Goal: Navigation & Orientation: Find specific page/section

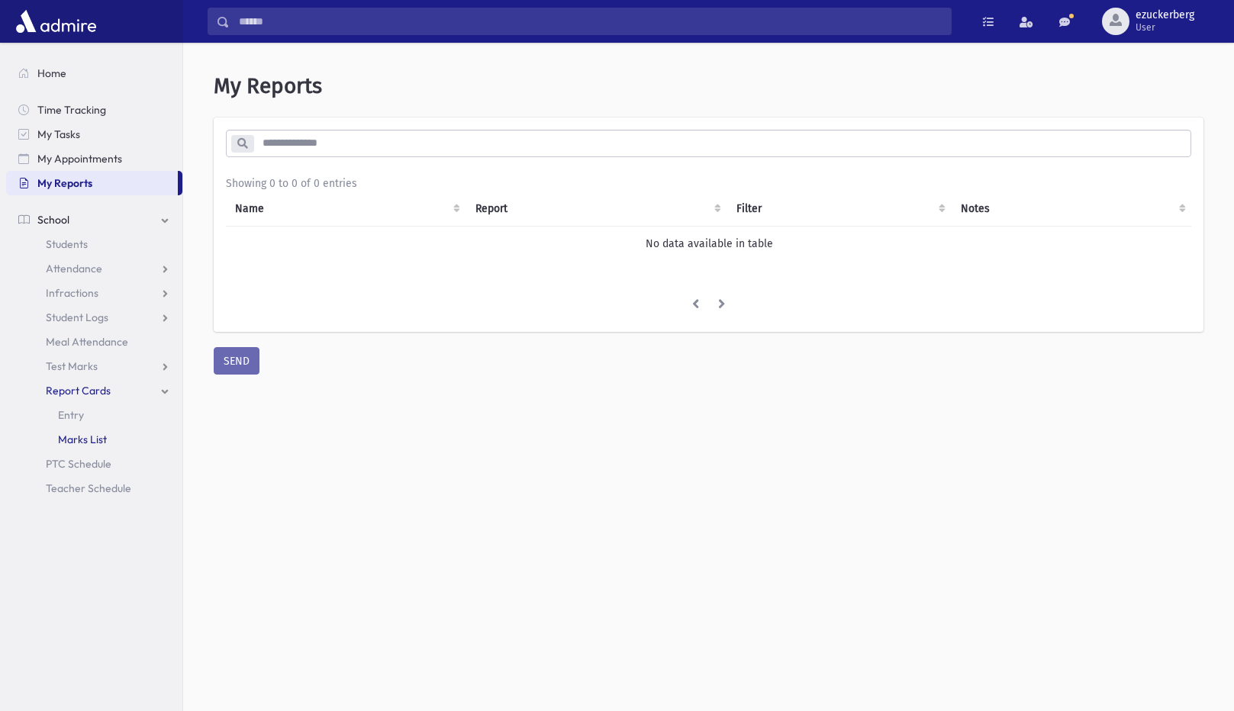
click at [80, 434] on span "Marks List" at bounding box center [82, 440] width 49 height 14
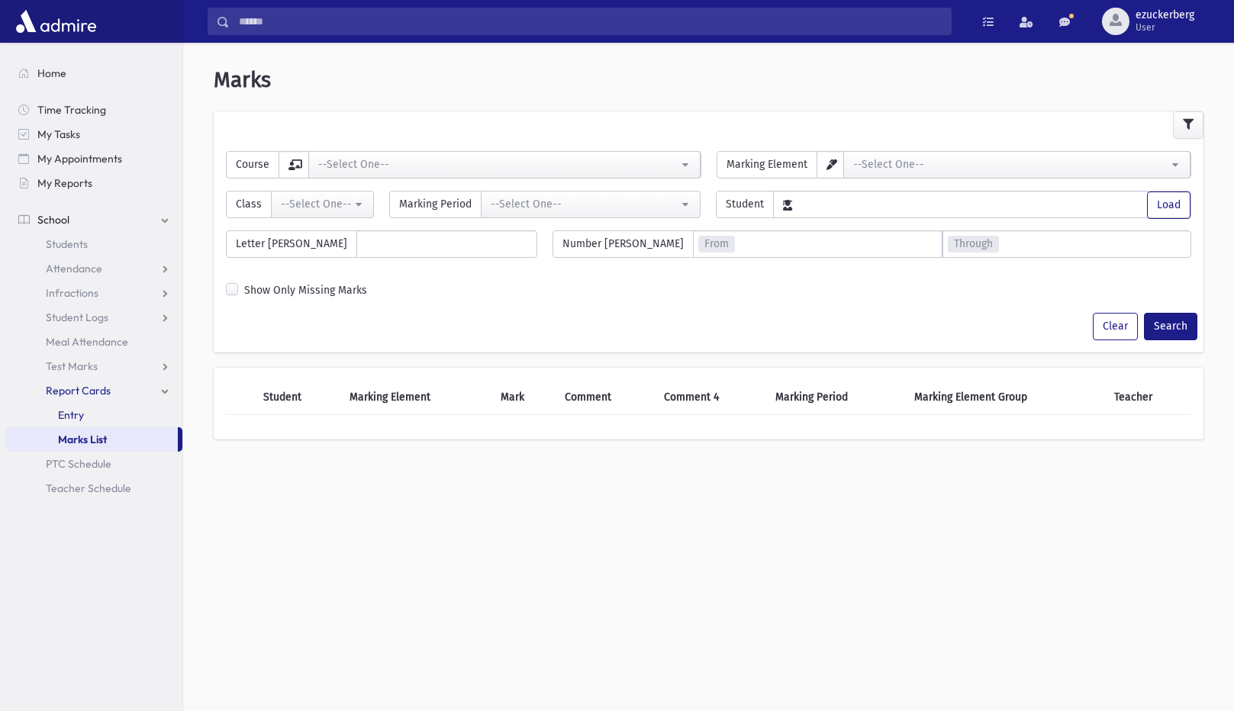
click at [67, 413] on span "Entry" at bounding box center [71, 415] width 26 height 14
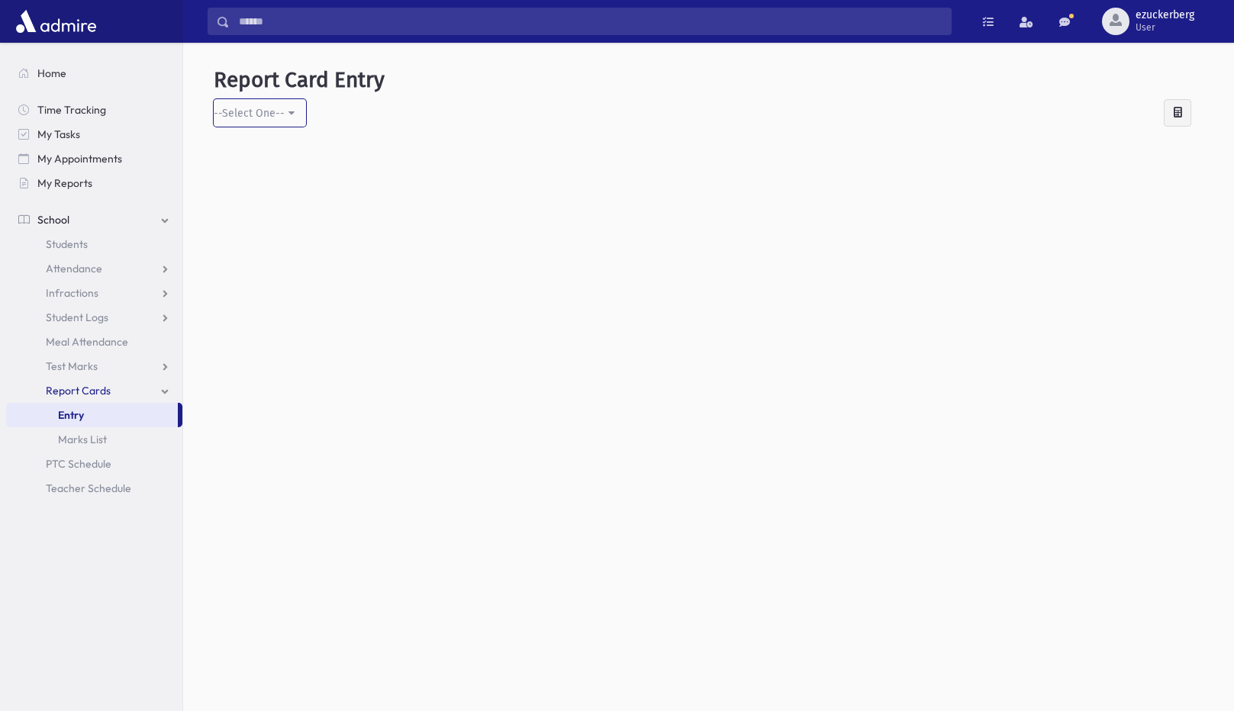
click at [251, 113] on div "--Select One--" at bounding box center [249, 113] width 71 height 16
click at [53, 176] on span "My Reports" at bounding box center [64, 183] width 55 height 14
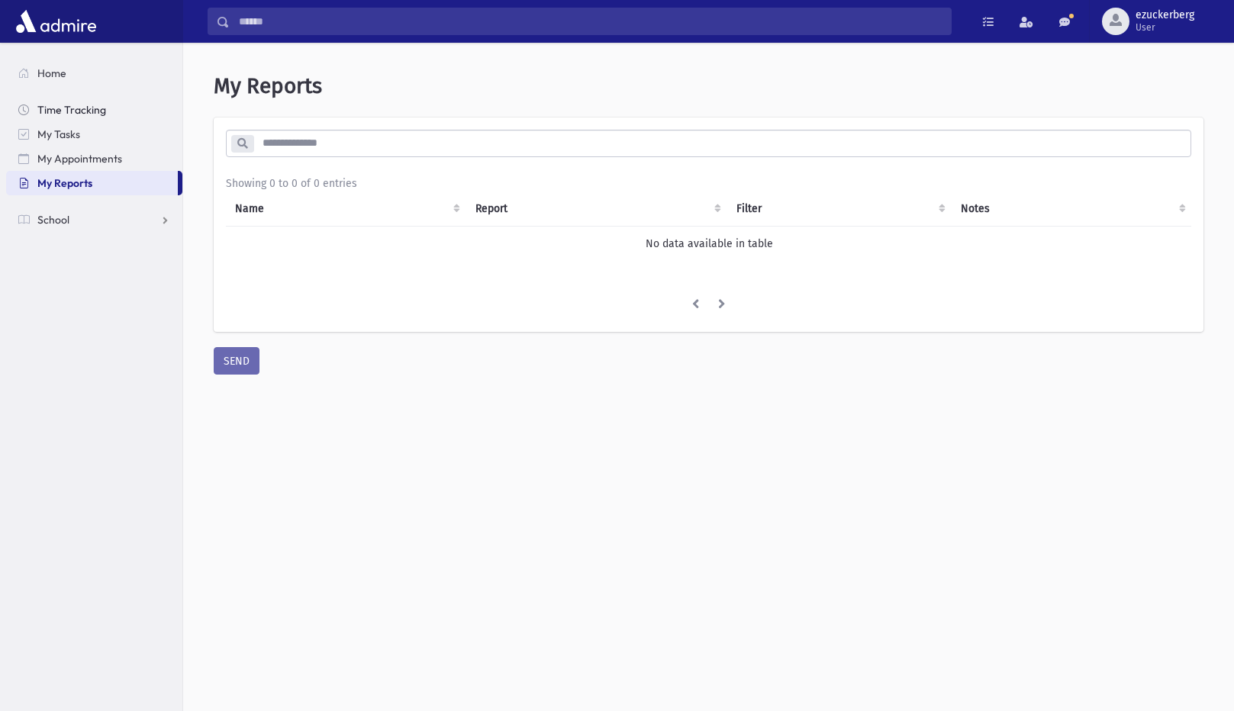
click at [73, 109] on span "Time Tracking" at bounding box center [71, 110] width 69 height 14
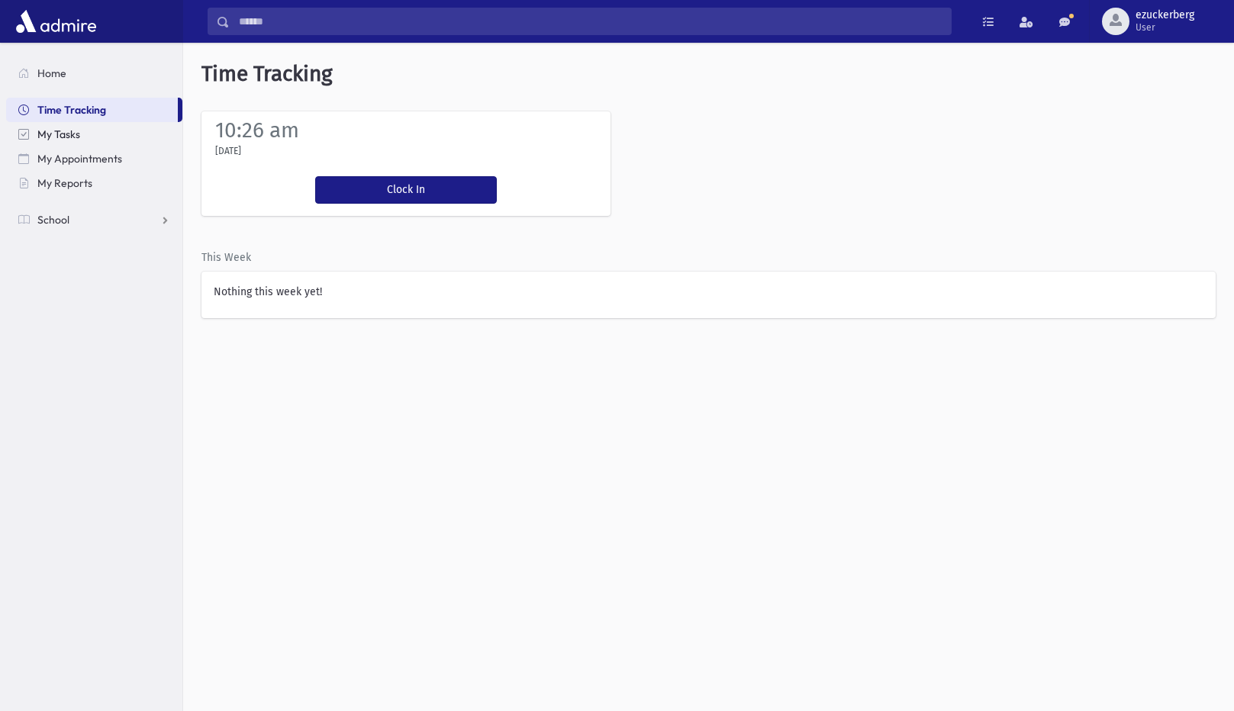
click at [82, 128] on link "My Tasks" at bounding box center [94, 134] width 176 height 24
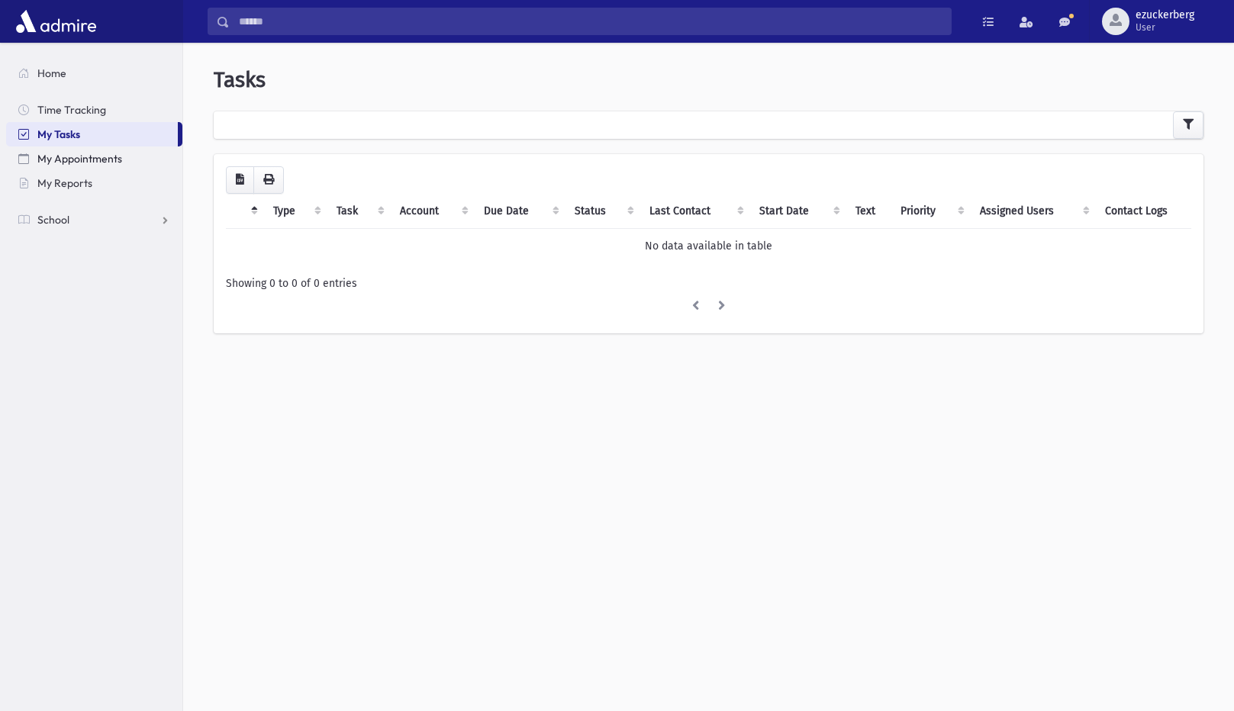
click at [71, 167] on link "My Appointments" at bounding box center [94, 158] width 176 height 24
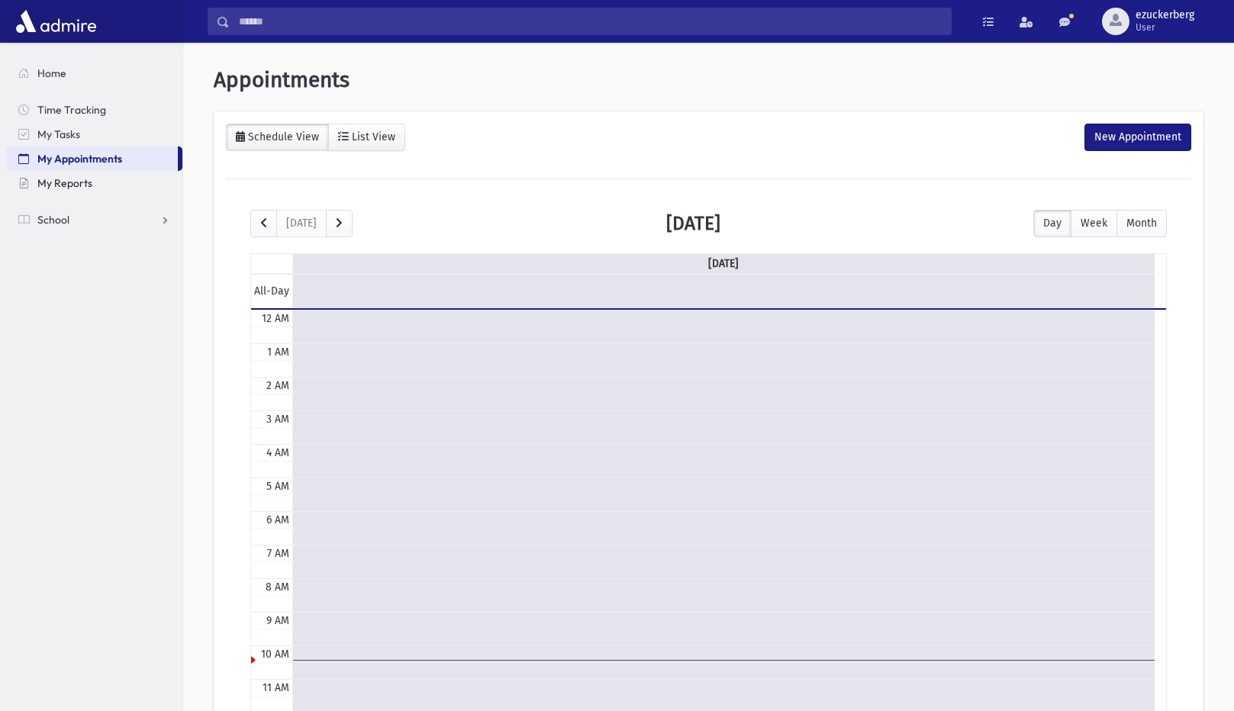
click at [73, 191] on link "My Reports" at bounding box center [94, 183] width 176 height 24
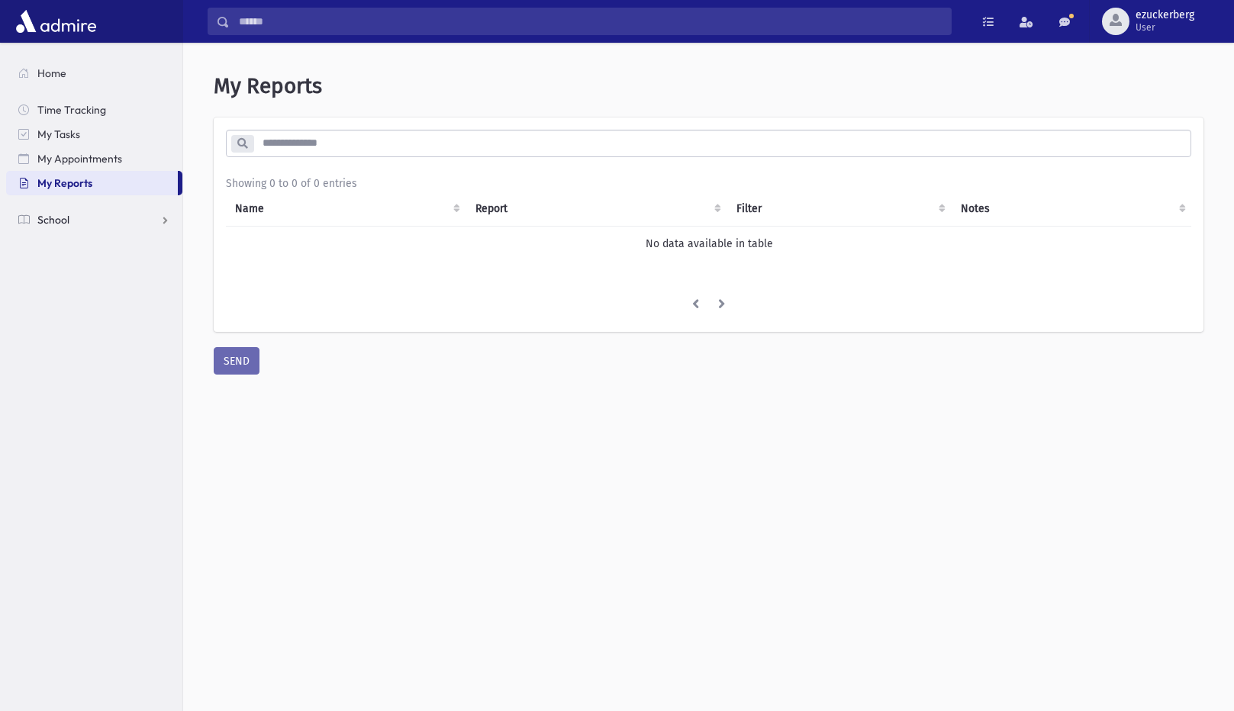
click at [92, 216] on link "School" at bounding box center [94, 220] width 176 height 24
click at [92, 234] on link "Students" at bounding box center [94, 244] width 176 height 24
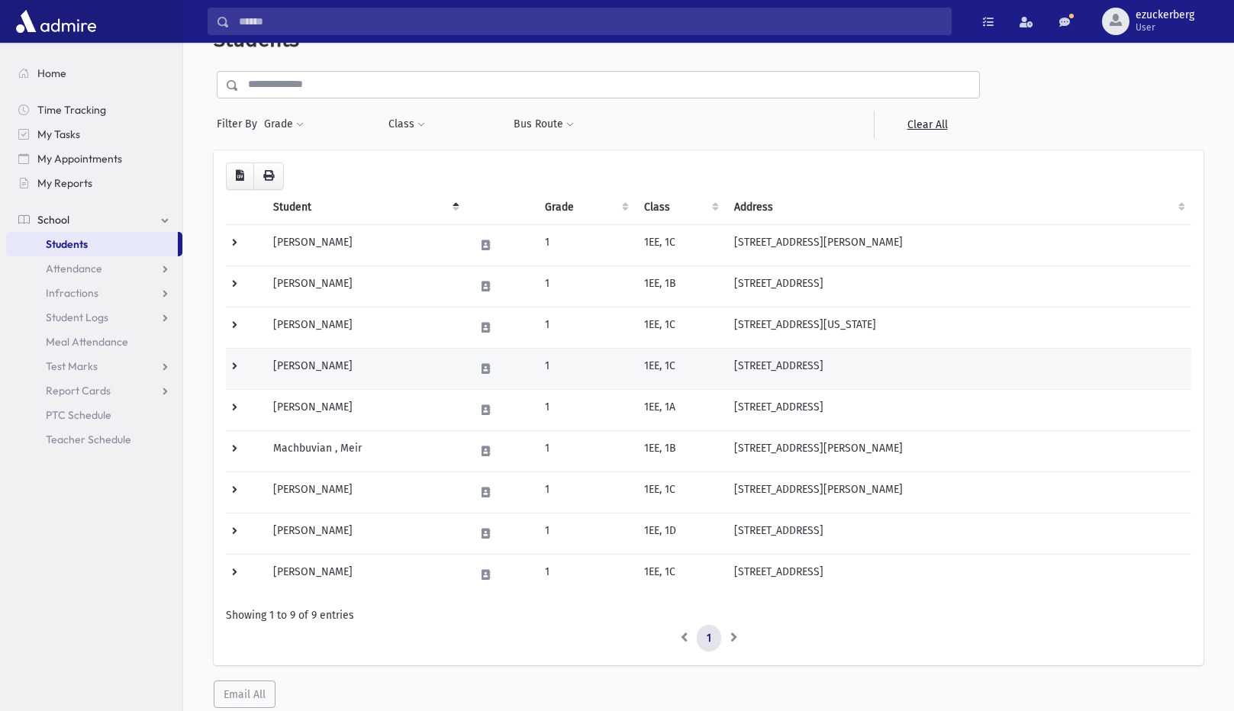
scroll to position [14, 0]
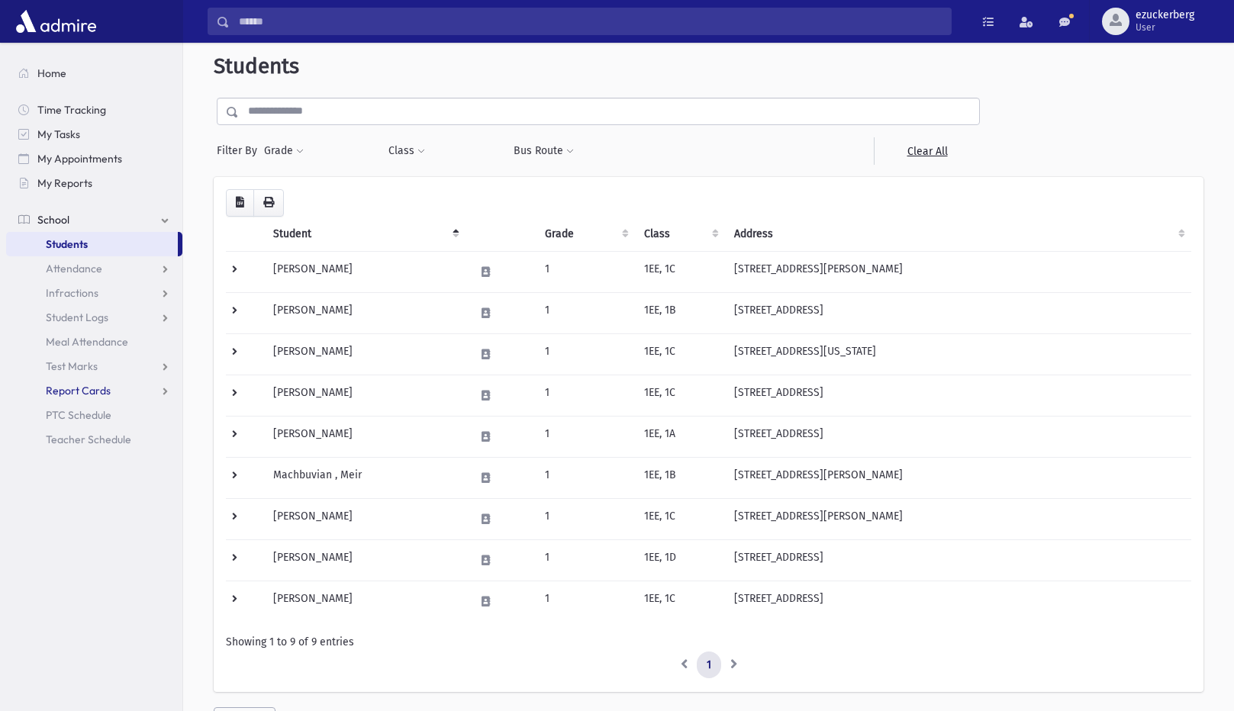
click at [98, 391] on span "Report Cards" at bounding box center [78, 391] width 65 height 14
click at [79, 421] on span "Entry" at bounding box center [71, 415] width 26 height 14
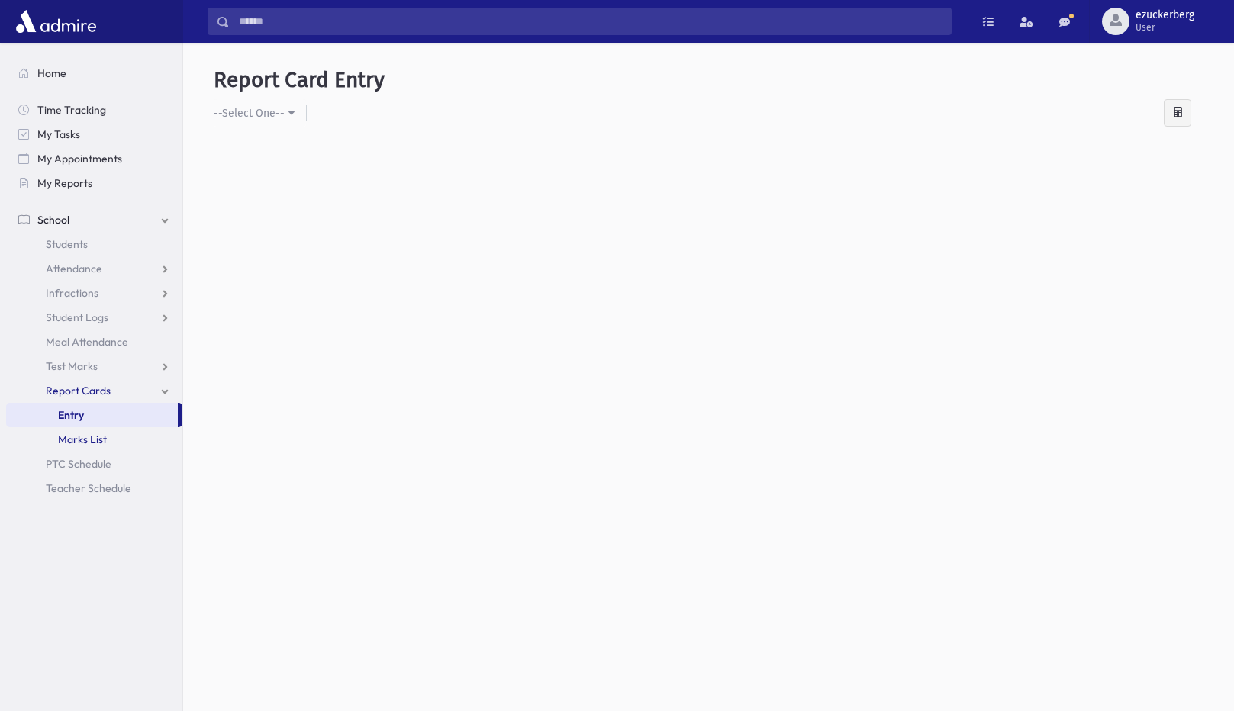
click at [92, 434] on span "Marks List" at bounding box center [82, 440] width 49 height 14
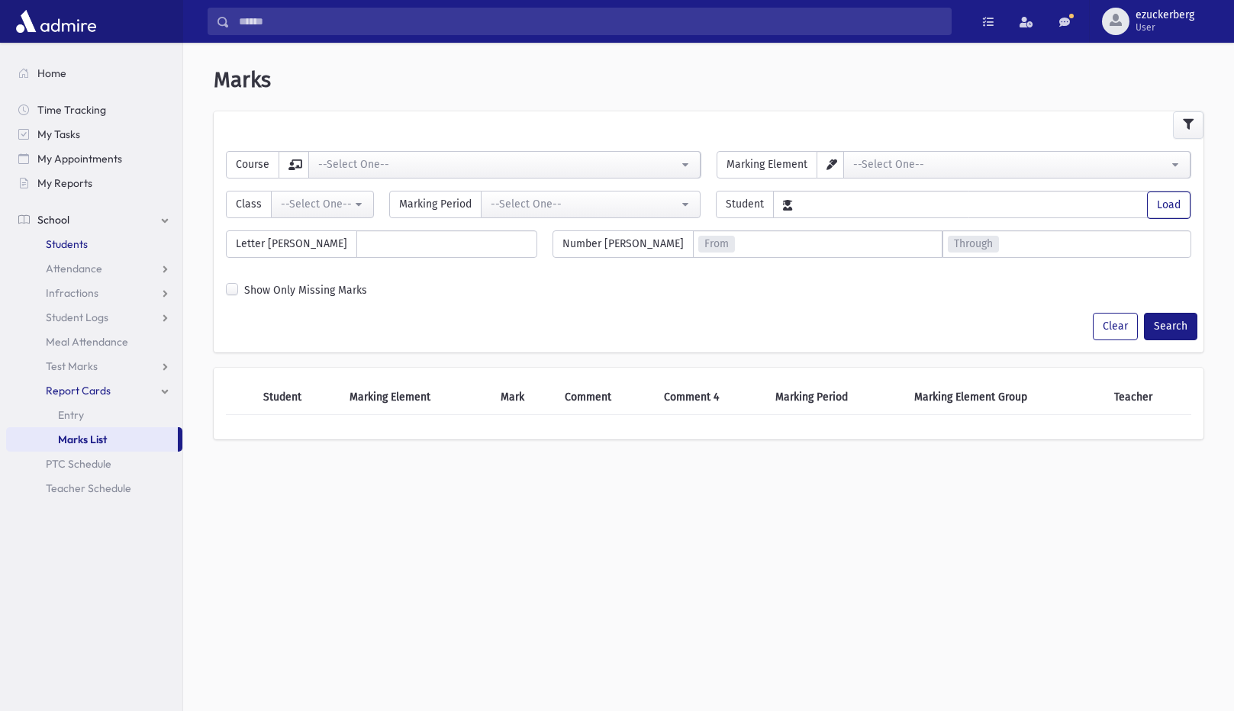
click at [63, 240] on span "Students" at bounding box center [67, 244] width 42 height 14
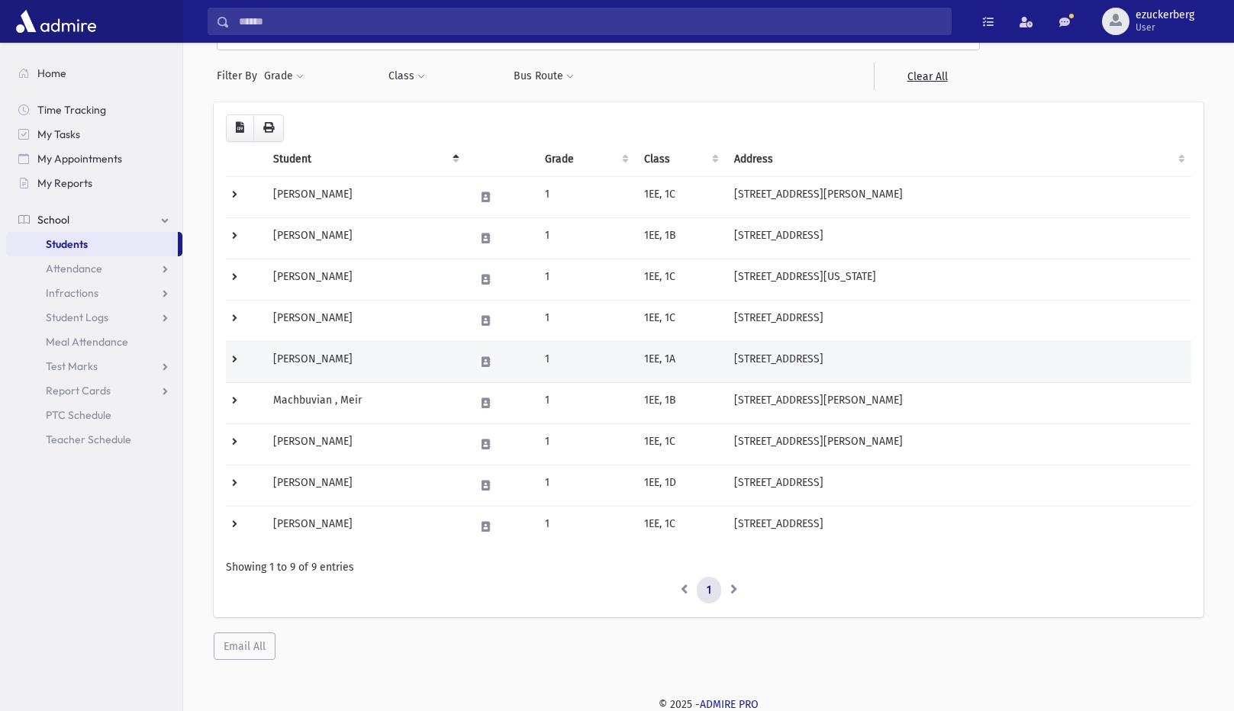
scroll to position [90, 0]
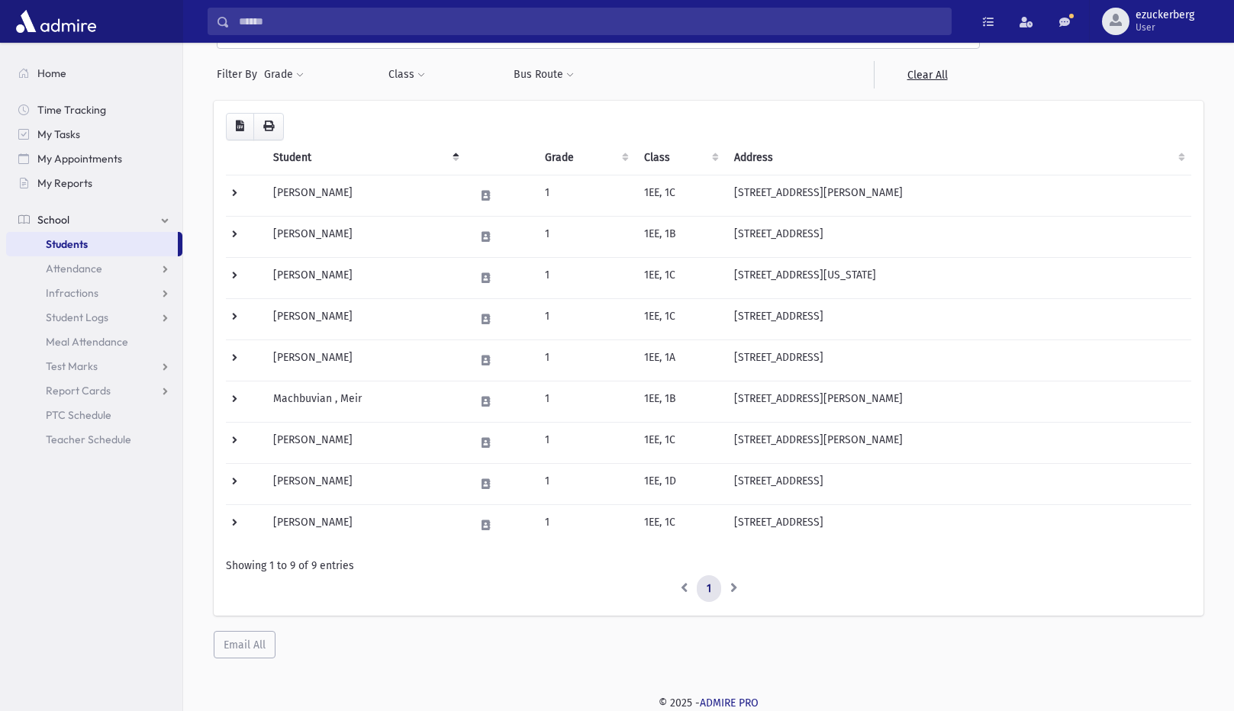
click at [732, 585] on li at bounding box center [734, 588] width 26 height 27
click at [251, 511] on td at bounding box center [245, 524] width 38 height 41
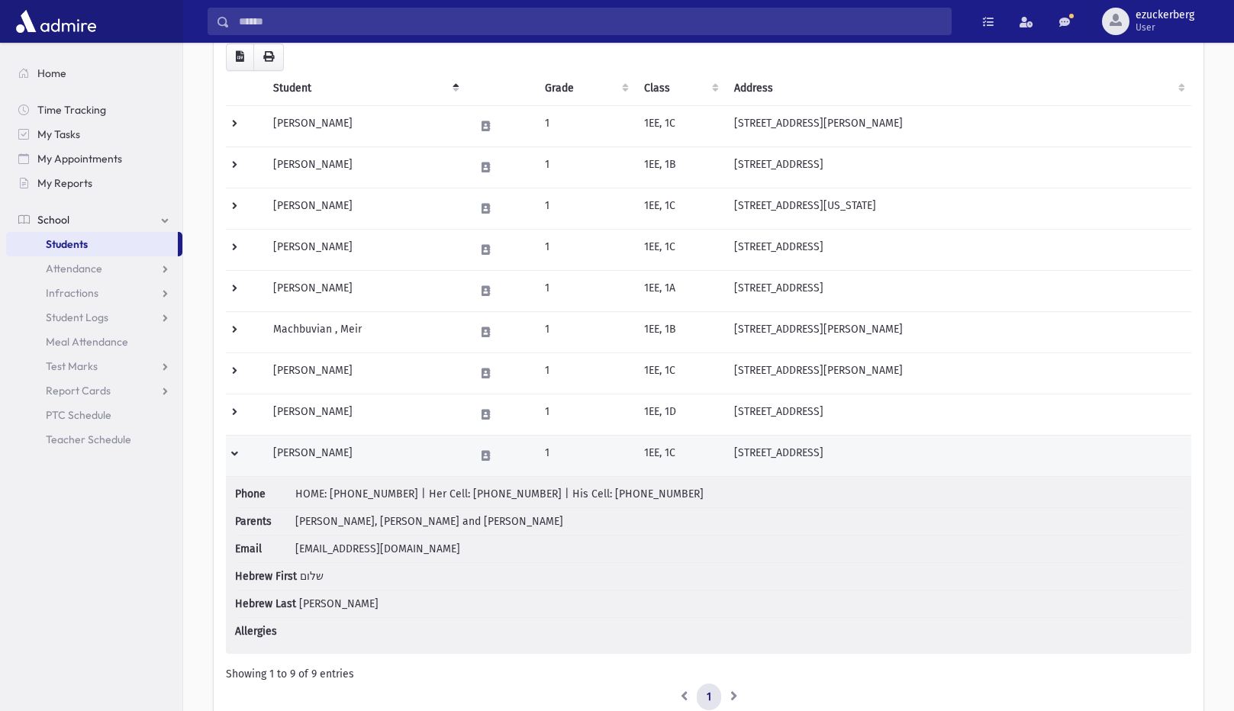
scroll to position [268, 0]
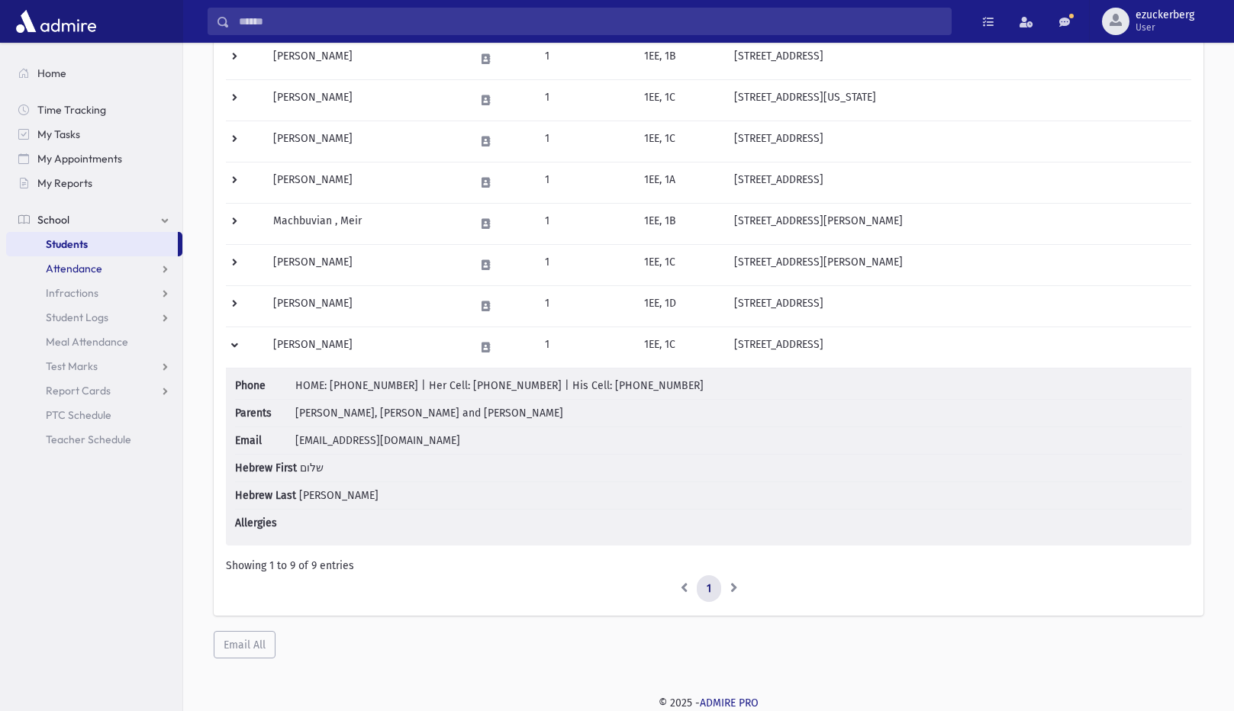
click at [97, 263] on span "Attendance" at bounding box center [74, 269] width 56 height 14
click at [117, 368] on link "Infractions" at bounding box center [94, 366] width 176 height 24
click at [92, 439] on span "Student Logs" at bounding box center [77, 440] width 63 height 14
click at [114, 507] on span "Meal Attendance" at bounding box center [87, 513] width 82 height 14
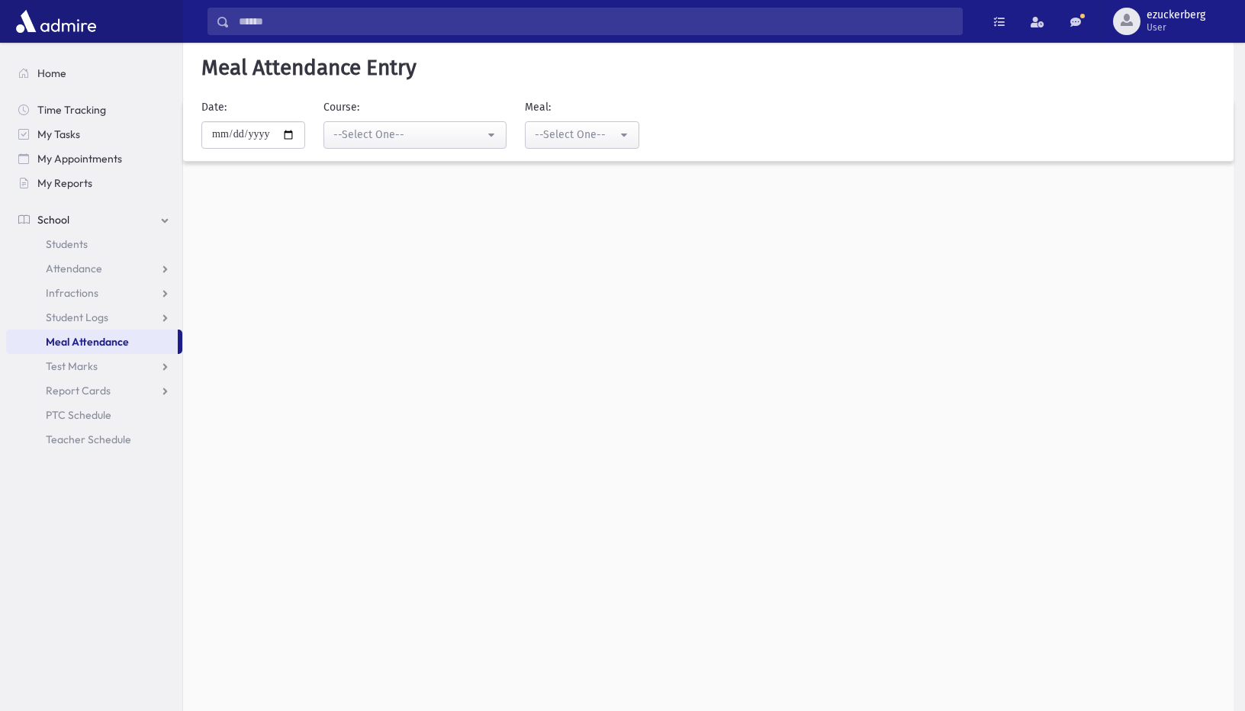
select select "****"
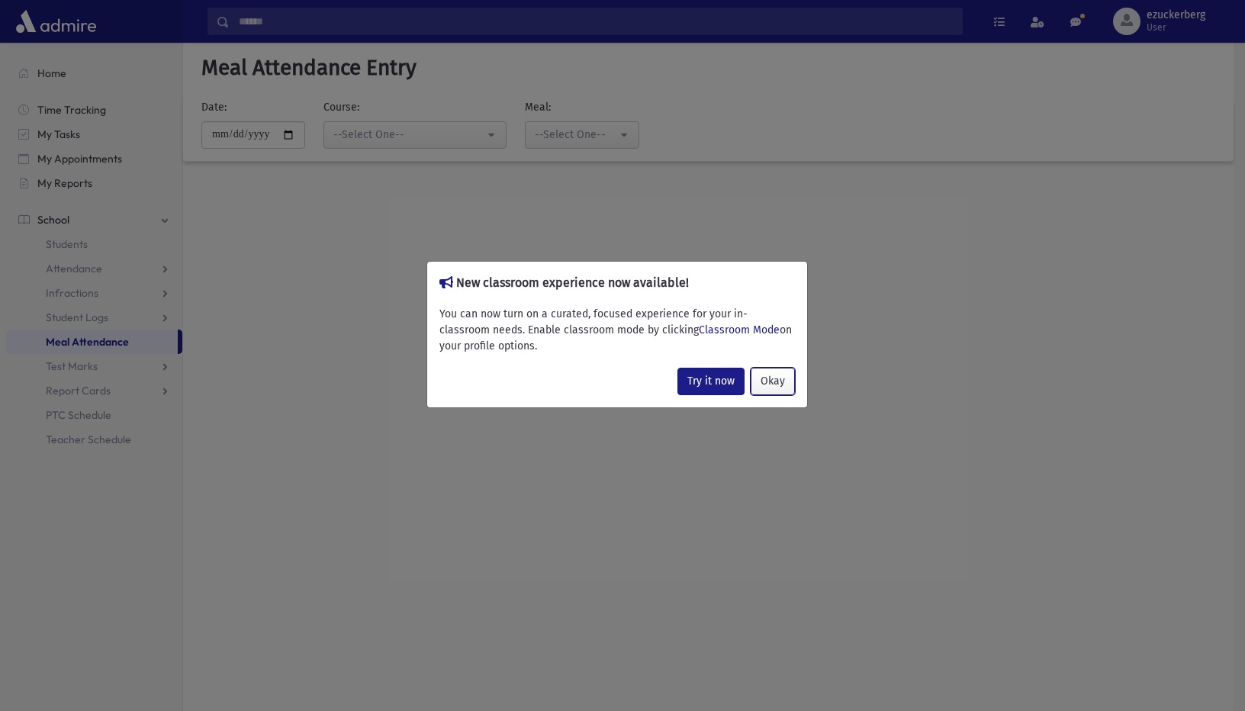
click at [772, 385] on button "Okay" at bounding box center [773, 381] width 44 height 27
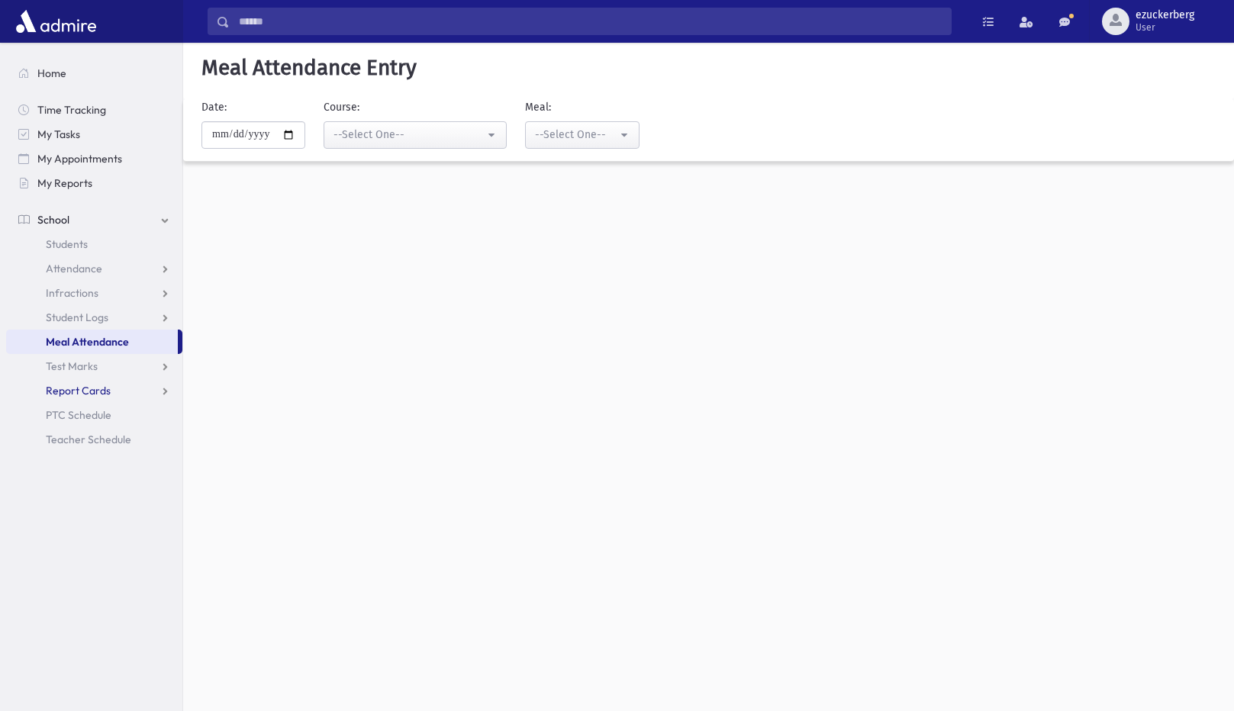
click at [101, 385] on span "Report Cards" at bounding box center [78, 391] width 65 height 14
click at [81, 434] on span "Marks List" at bounding box center [82, 440] width 49 height 14
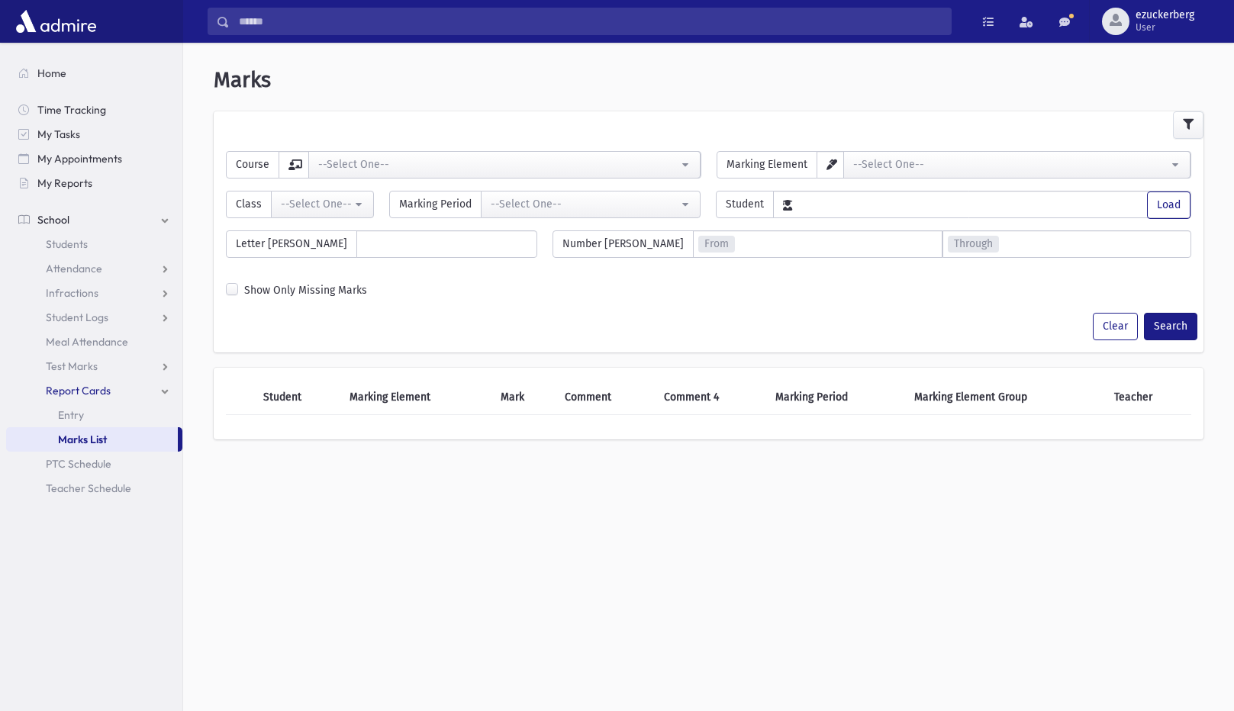
click at [81, 394] on span "Report Cards" at bounding box center [78, 391] width 65 height 14
click at [79, 406] on link "PTC Schedule" at bounding box center [94, 415] width 176 height 24
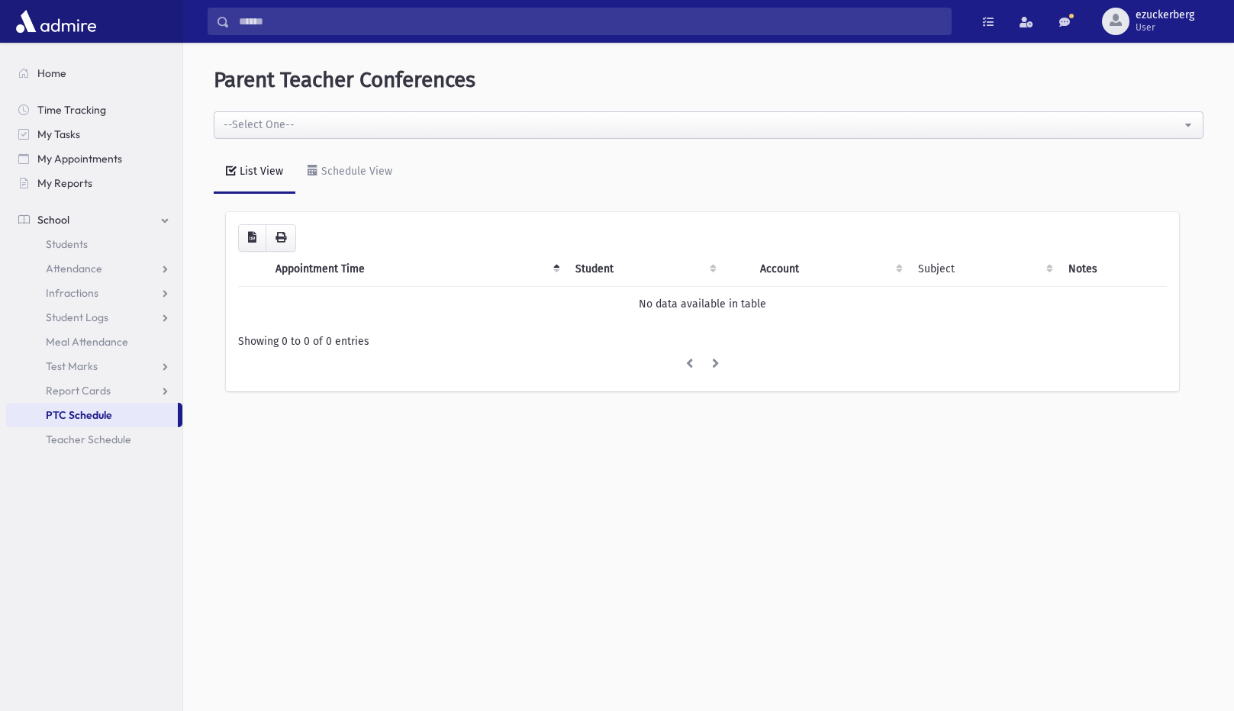
click at [84, 452] on nav "Home Time Tracking My Tasks My Appointments My Reports School School Students A…" at bounding box center [91, 249] width 182 height 412
click at [84, 442] on span "Teacher Schedule" at bounding box center [88, 440] width 85 height 14
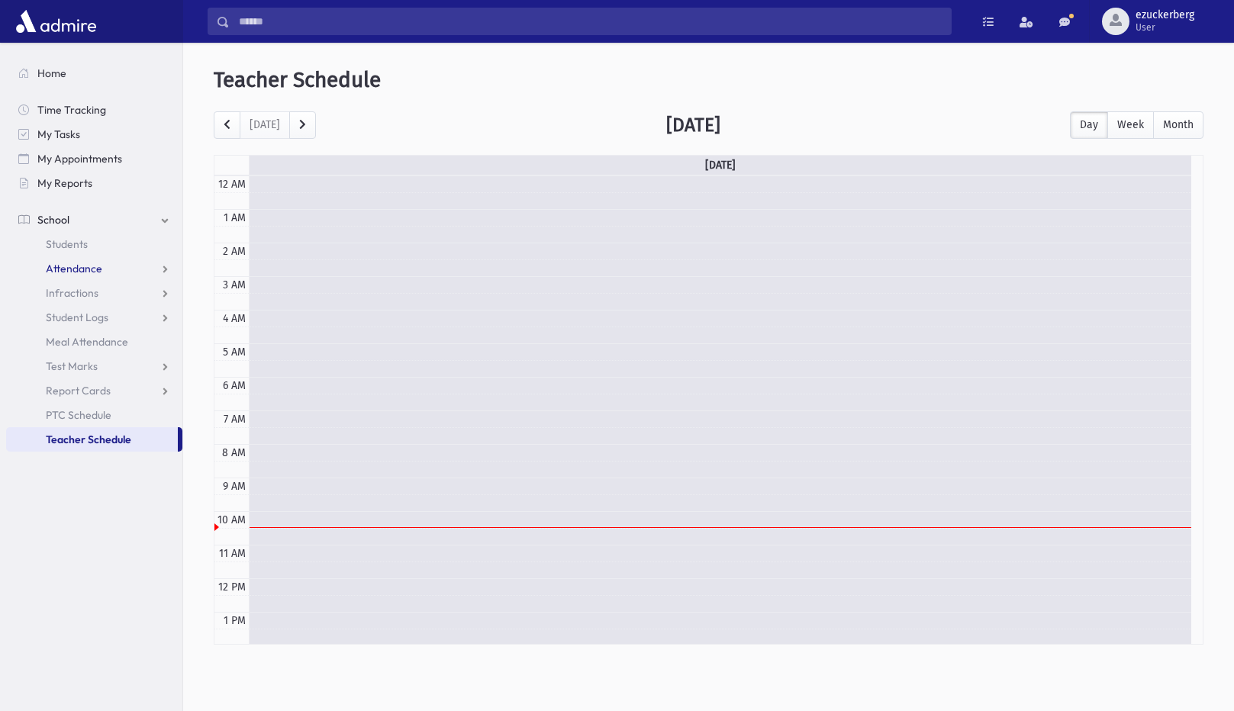
click at [96, 265] on span "Attendance" at bounding box center [74, 269] width 56 height 14
click at [77, 238] on span "Students" at bounding box center [67, 244] width 42 height 14
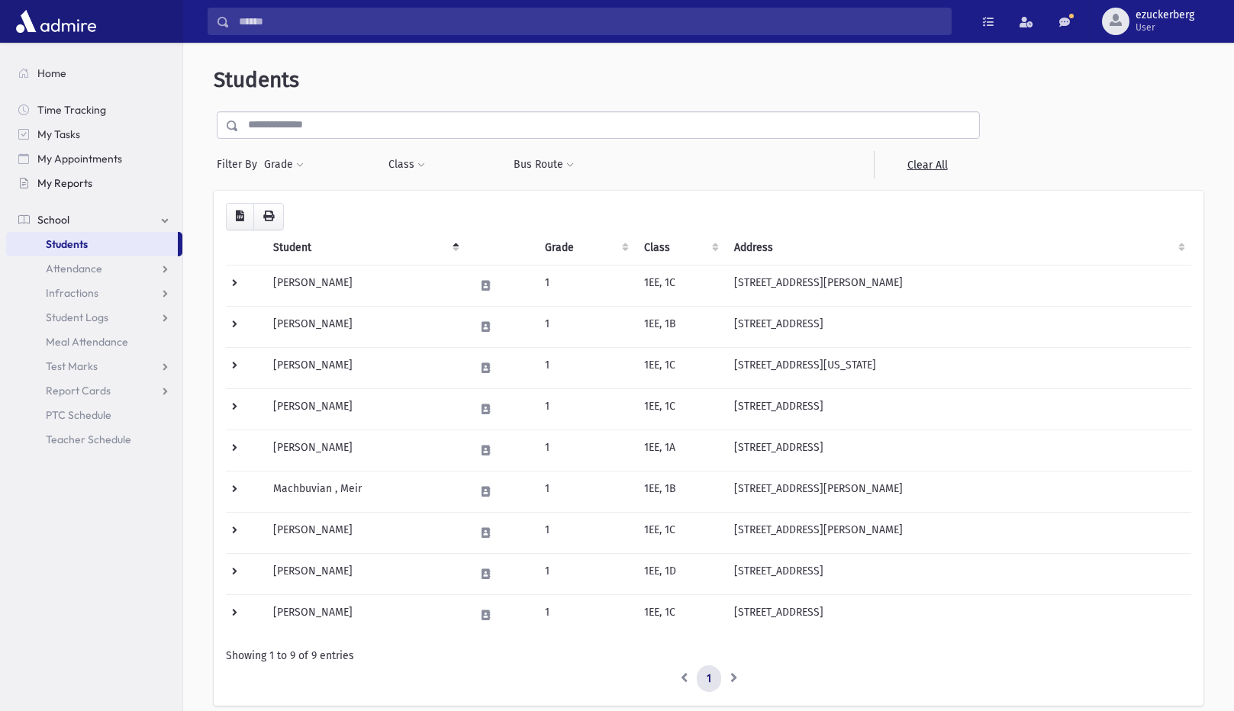
click at [65, 188] on span "My Reports" at bounding box center [64, 183] width 55 height 14
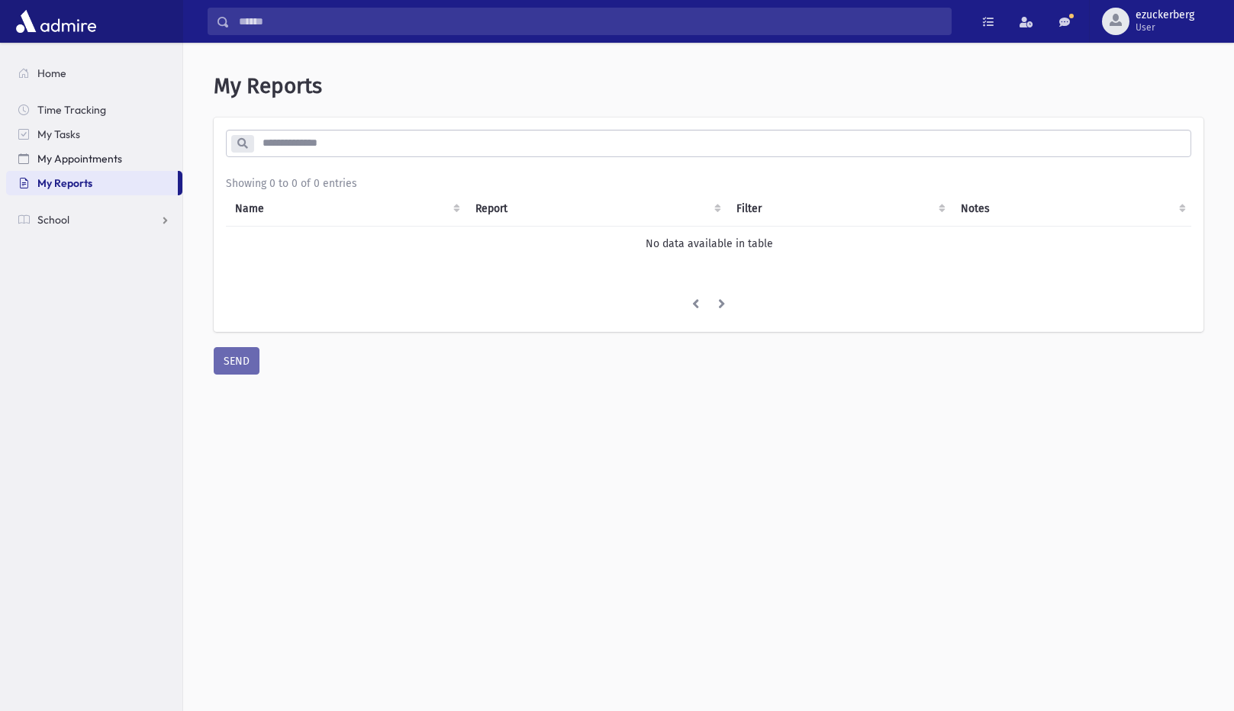
click at [74, 151] on link "My Appointments" at bounding box center [94, 158] width 176 height 24
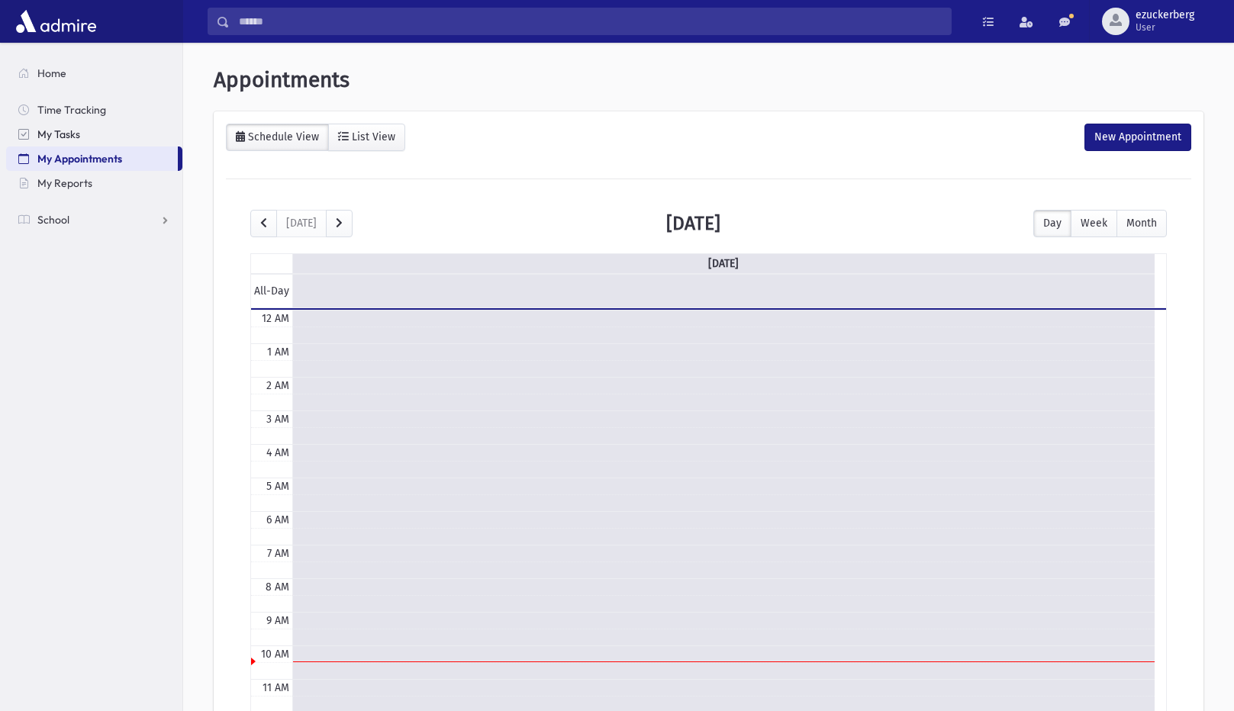
scroll to position [202, 0]
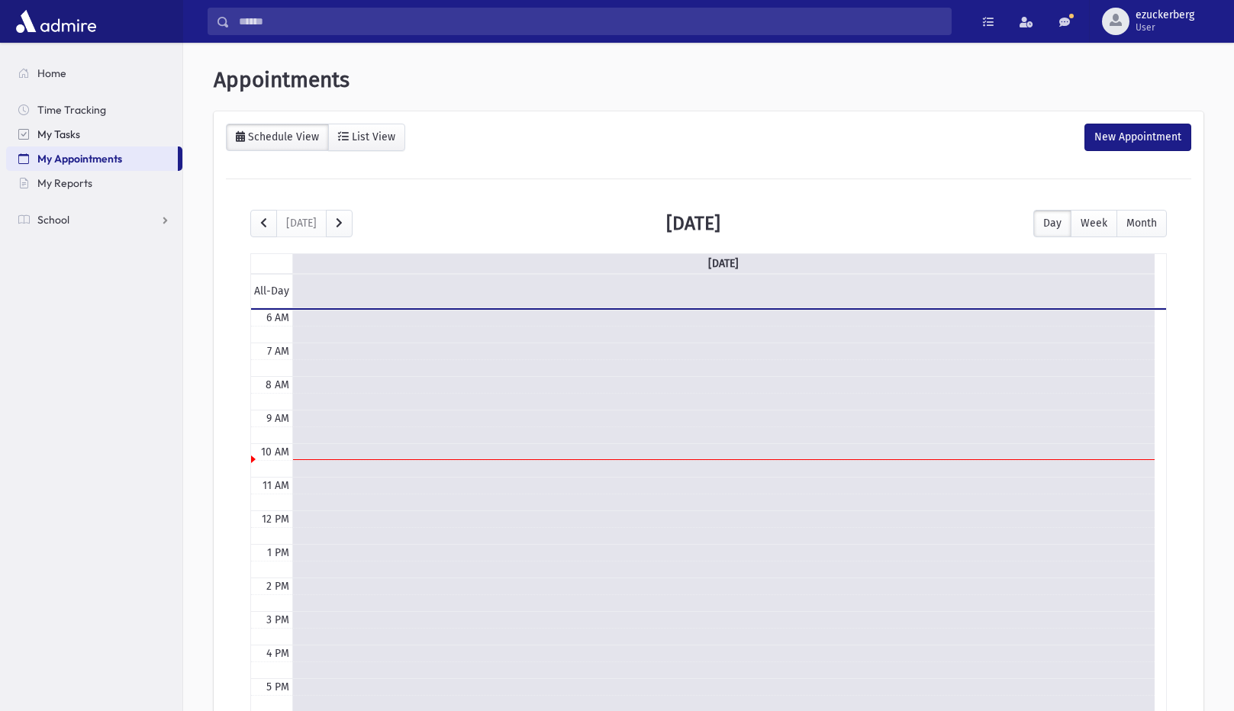
click at [72, 135] on span "My Tasks" at bounding box center [58, 134] width 43 height 14
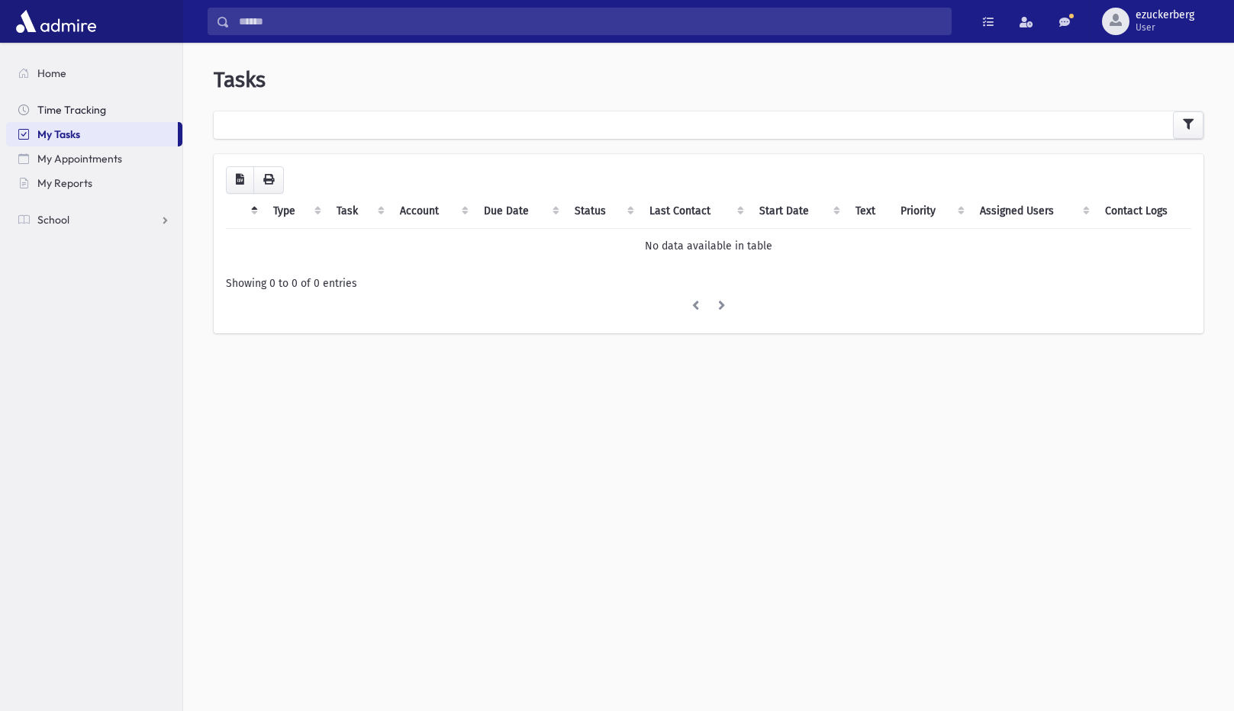
click at [69, 111] on span "Time Tracking" at bounding box center [71, 110] width 69 height 14
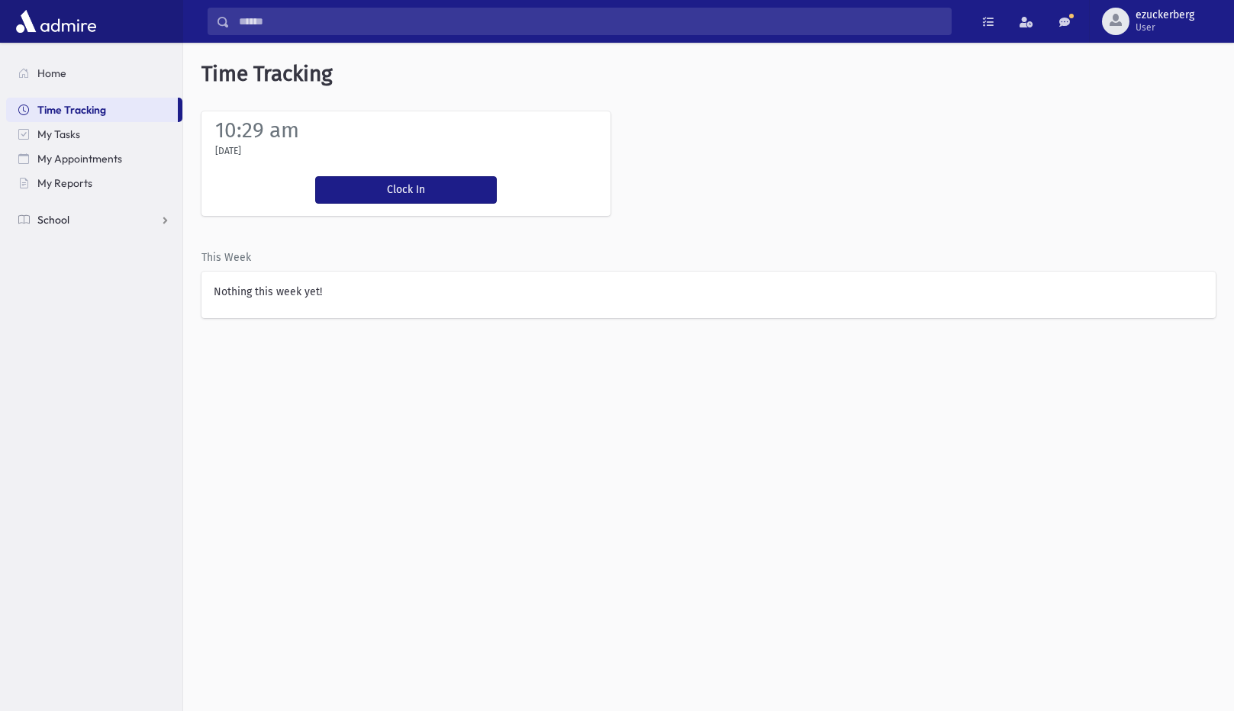
click at [66, 225] on span "School" at bounding box center [53, 220] width 32 height 14
click at [66, 257] on link "Attendance" at bounding box center [94, 268] width 176 height 24
click at [83, 238] on span "Students" at bounding box center [67, 244] width 42 height 14
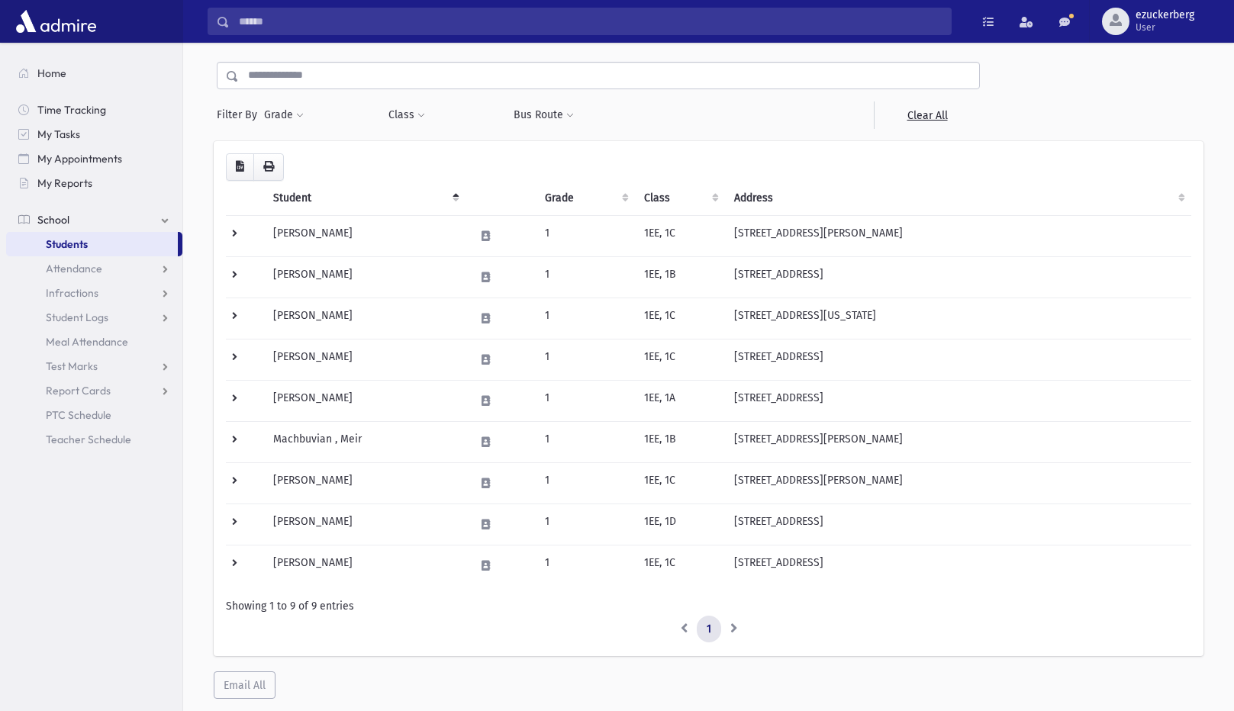
scroll to position [76, 0]
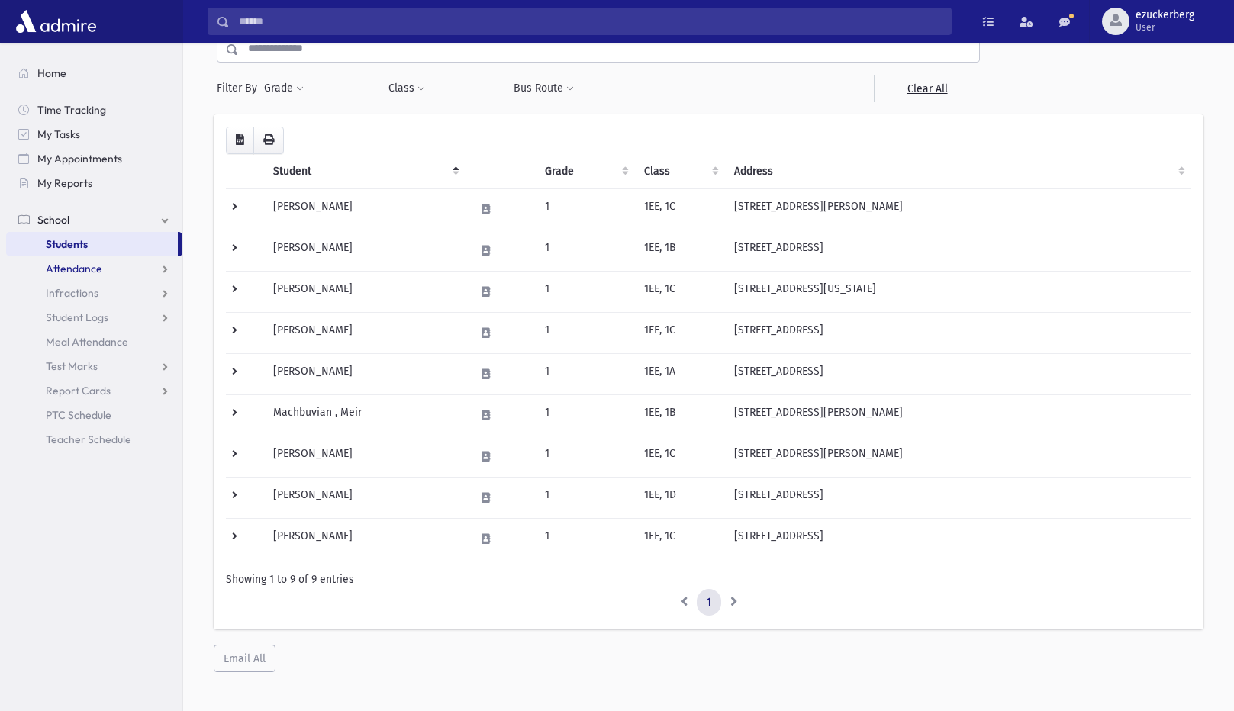
click at [88, 269] on span "Attendance" at bounding box center [74, 269] width 56 height 14
click at [79, 356] on link "Infractions" at bounding box center [94, 366] width 176 height 24
click at [92, 443] on span "Student Logs" at bounding box center [77, 440] width 63 height 14
click at [127, 556] on link "Report Cards" at bounding box center [94, 561] width 176 height 24
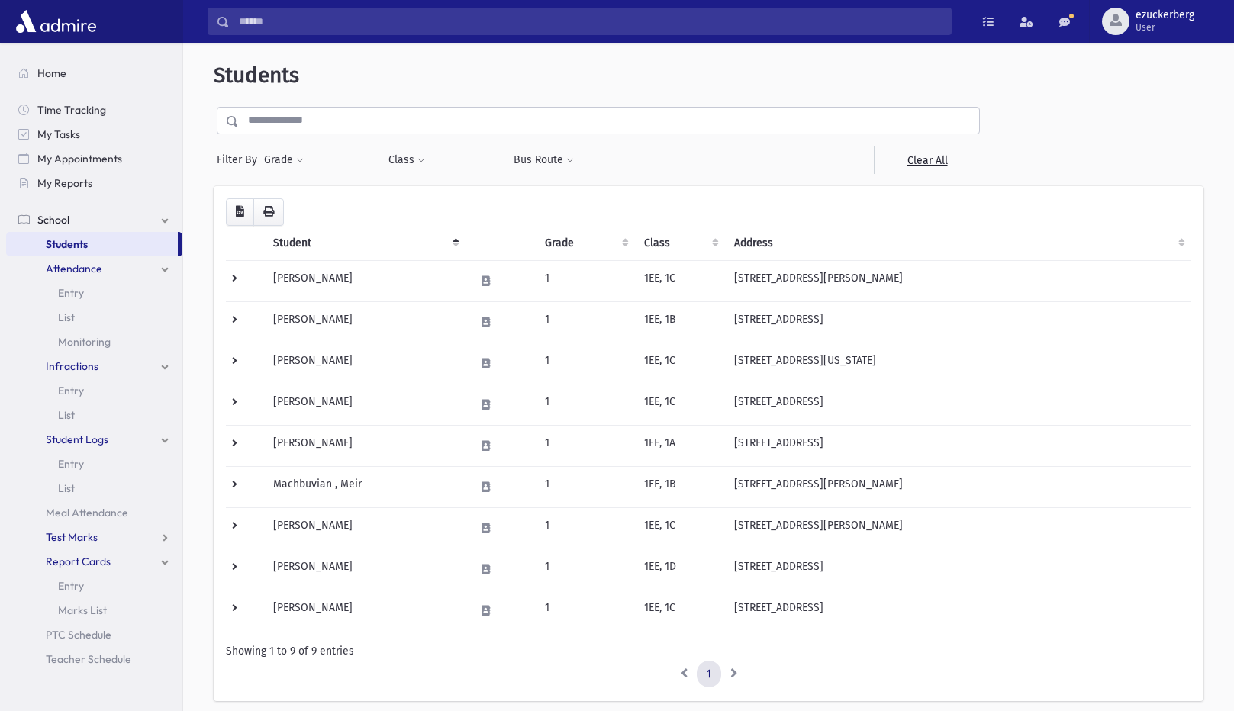
scroll to position [0, 0]
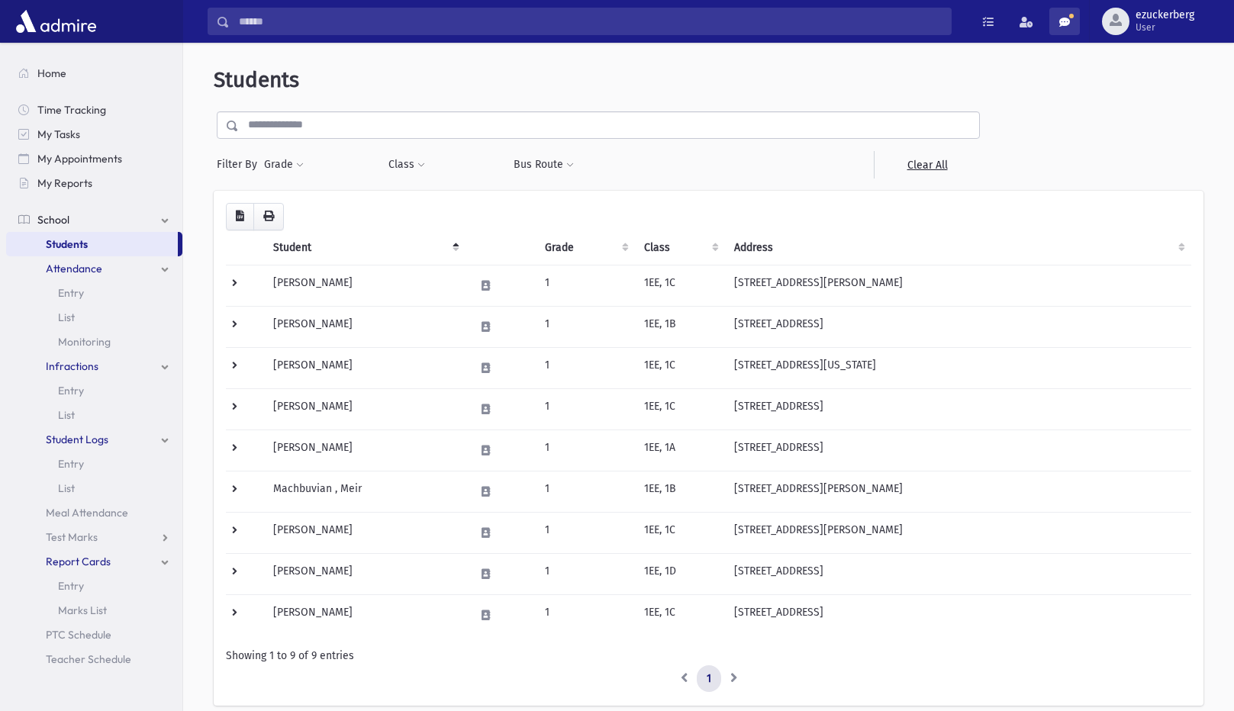
click at [1064, 15] on link at bounding box center [1064, 21] width 31 height 27
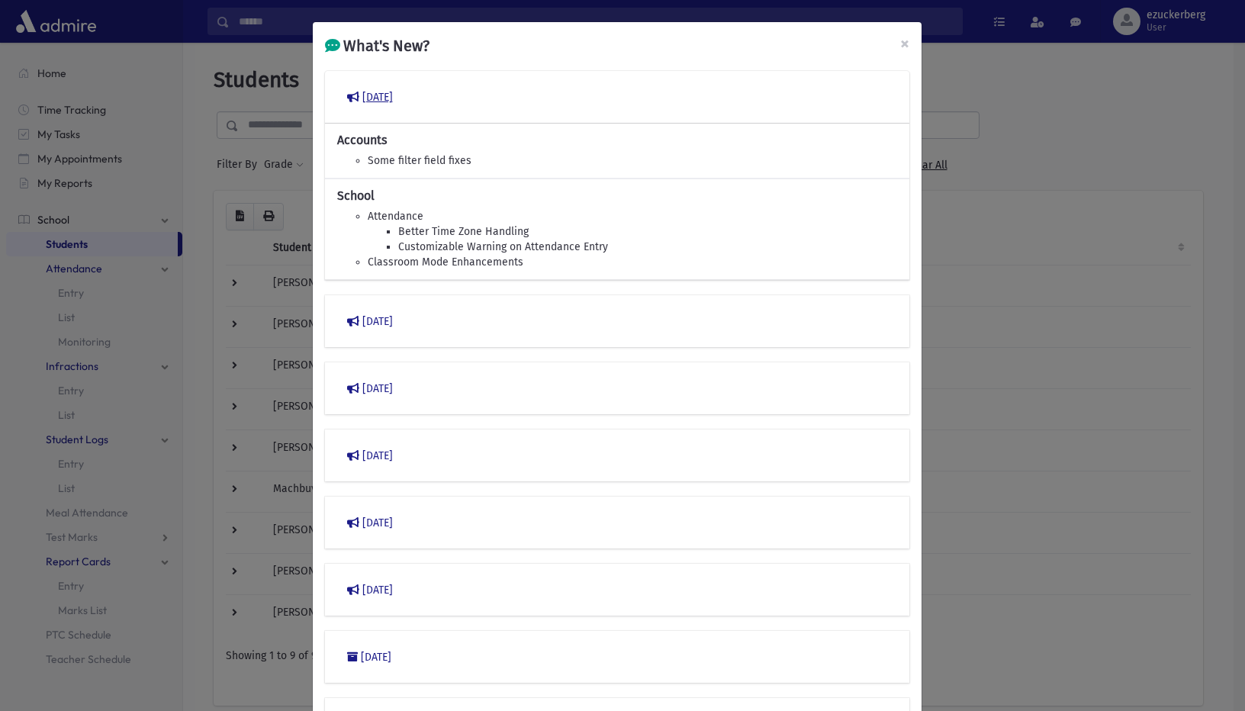
click at [371, 95] on button "[DATE]" at bounding box center [617, 96] width 560 height 27
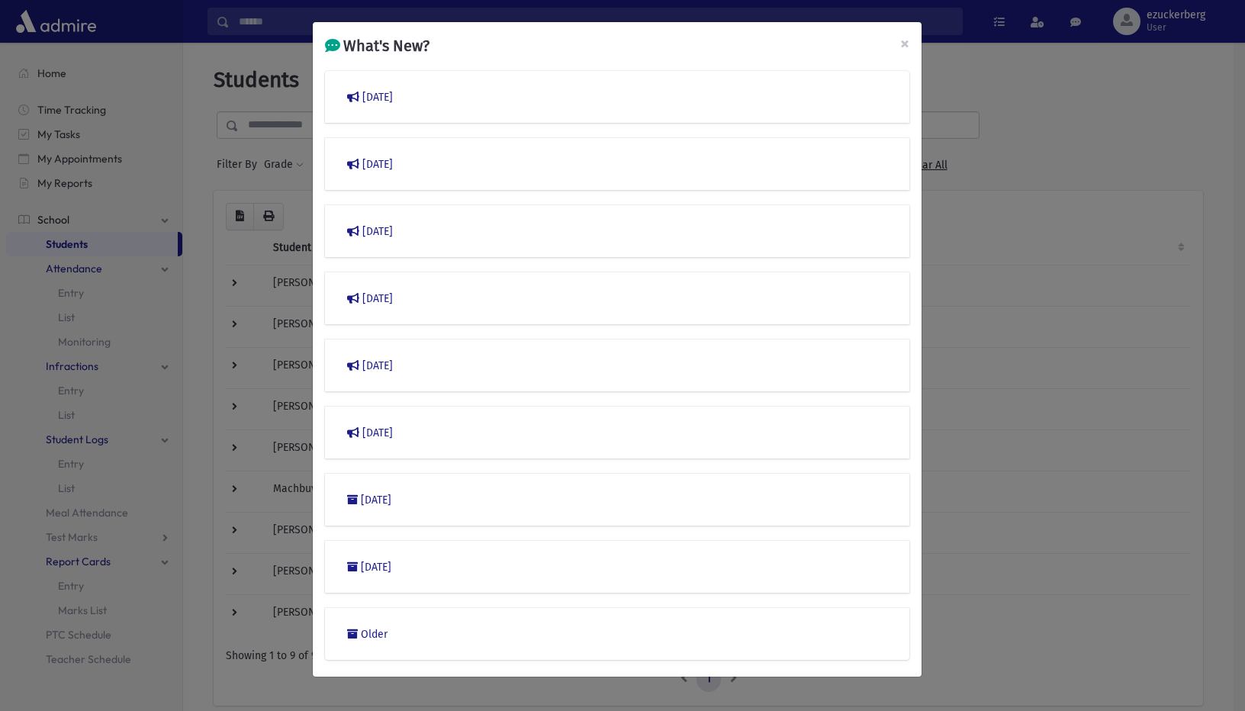
click at [397, 76] on div "[DATE]" at bounding box center [617, 97] width 584 height 53
click at [397, 88] on button "[DATE]" at bounding box center [617, 96] width 560 height 27
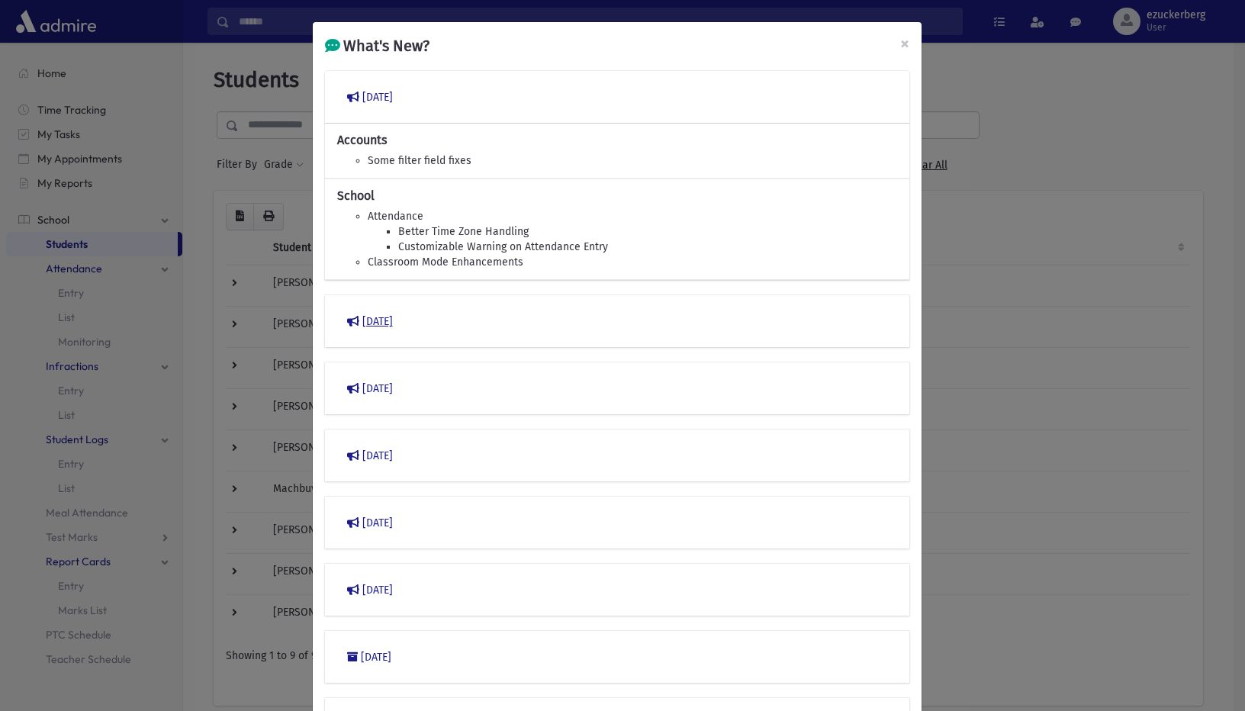
click at [411, 326] on button "[DATE]" at bounding box center [617, 320] width 560 height 27
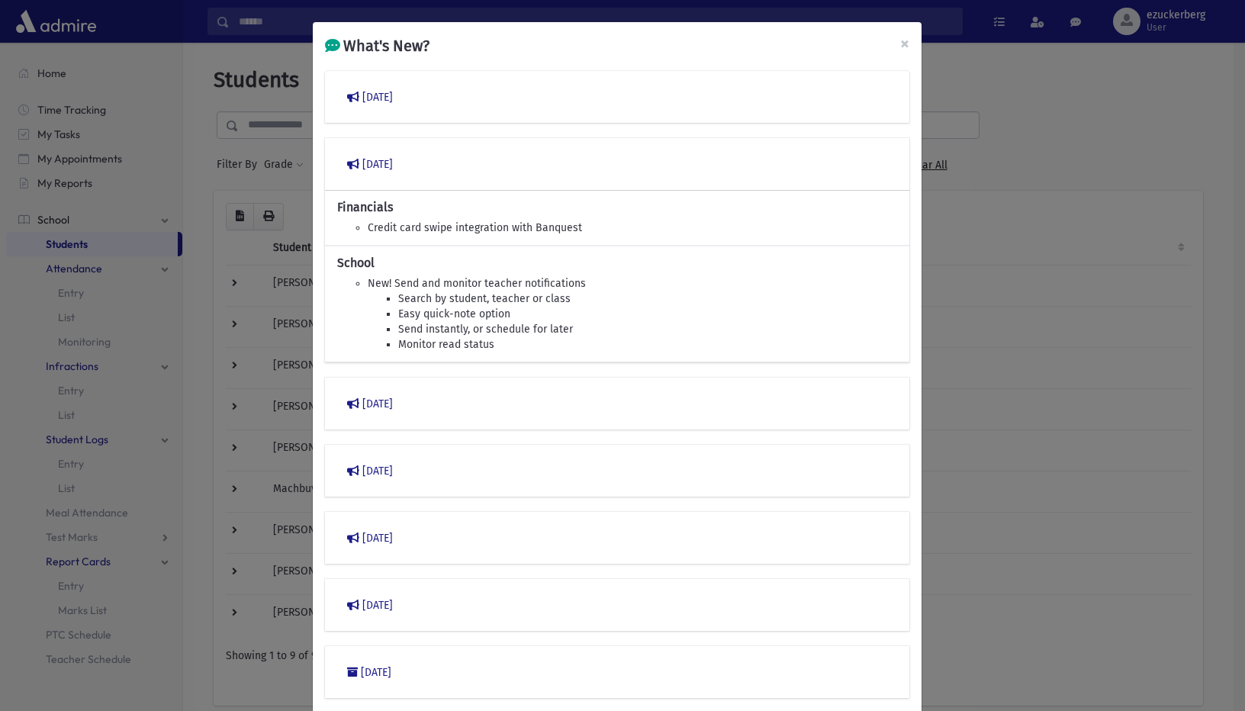
click at [401, 424] on div "[DATE]" at bounding box center [617, 404] width 584 height 53
click at [410, 407] on button "[DATE]" at bounding box center [617, 403] width 560 height 27
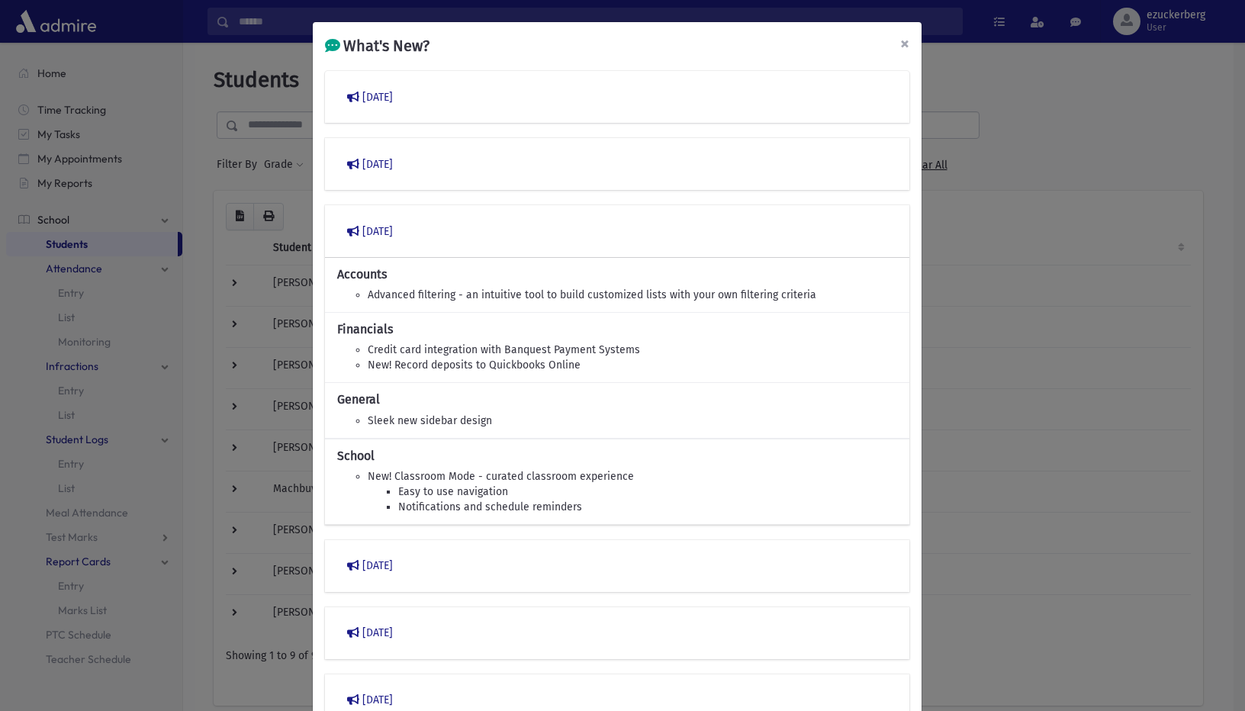
click at [900, 52] on span "×" at bounding box center [904, 43] width 9 height 21
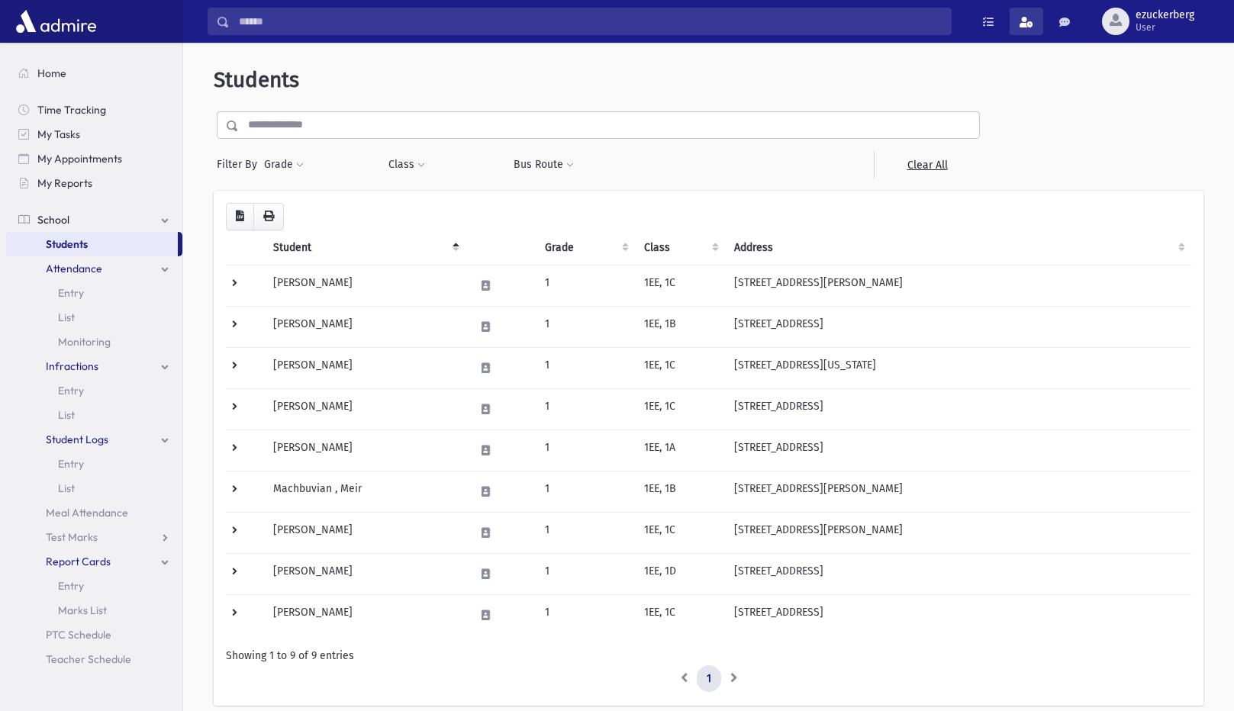
click at [1028, 18] on span at bounding box center [1026, 22] width 14 height 11
click at [988, 18] on span at bounding box center [988, 22] width 11 height 11
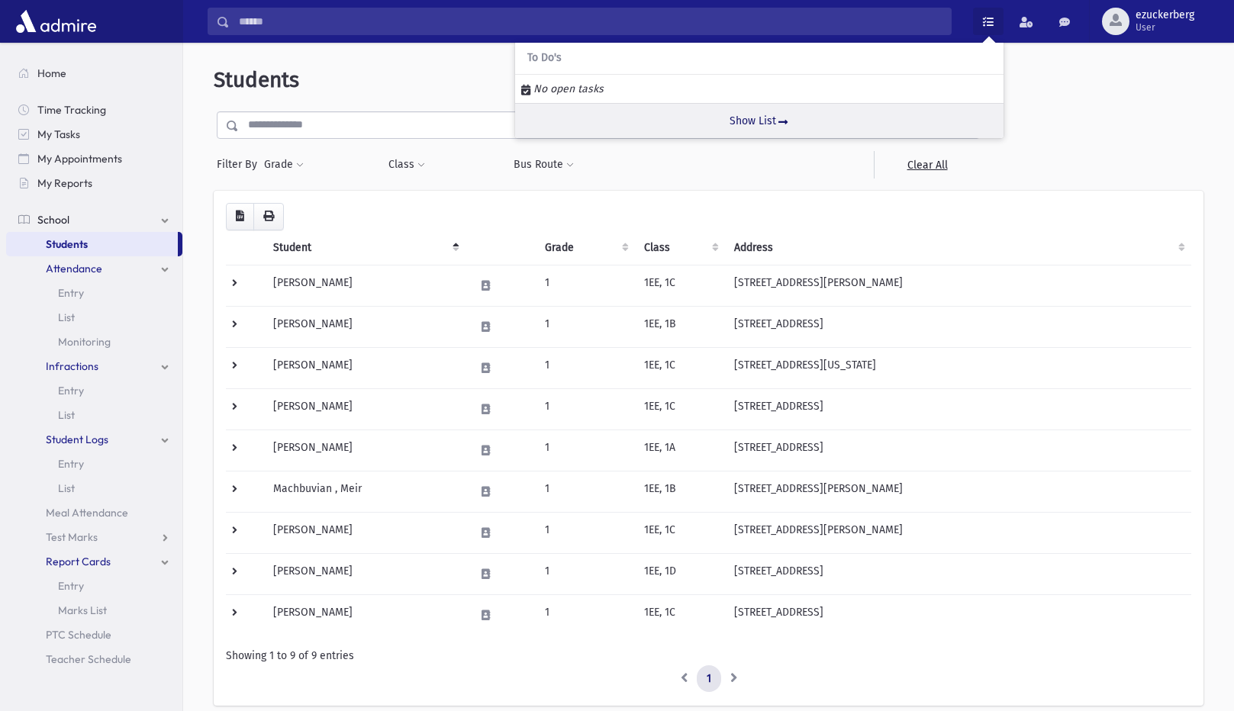
click at [743, 121] on link "Show List" at bounding box center [759, 120] width 488 height 35
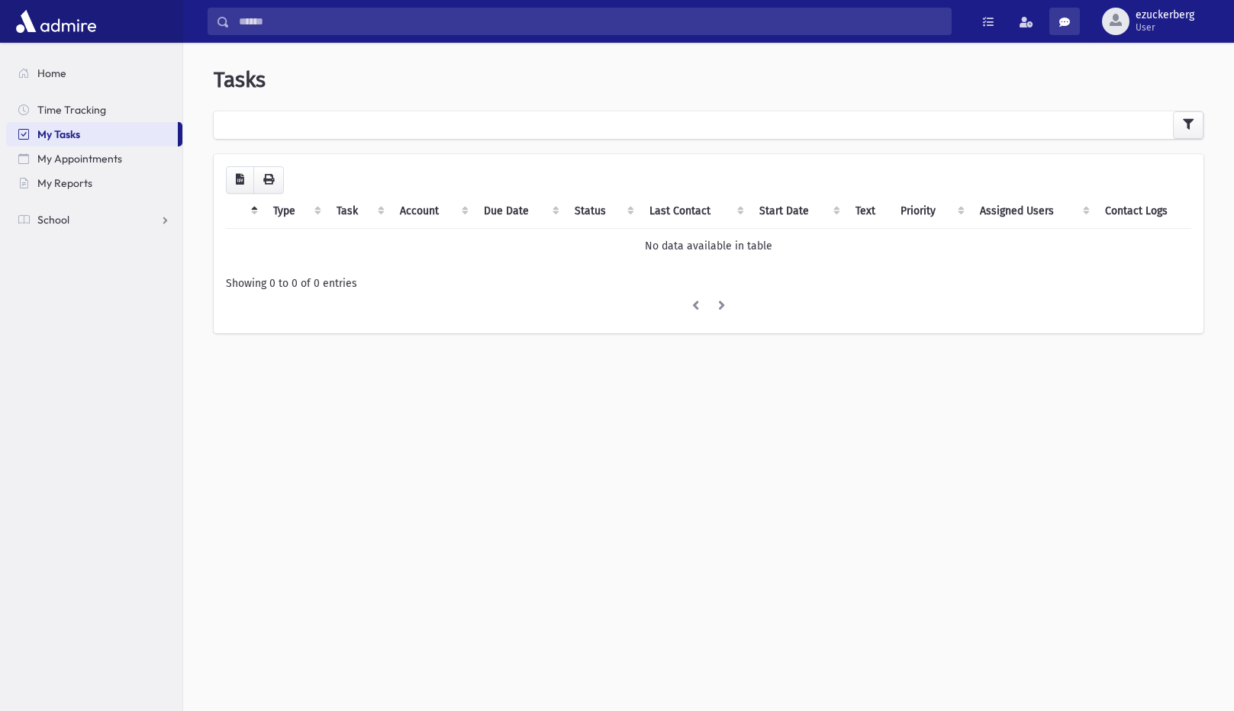
click at [1065, 24] on span at bounding box center [1064, 22] width 11 height 11
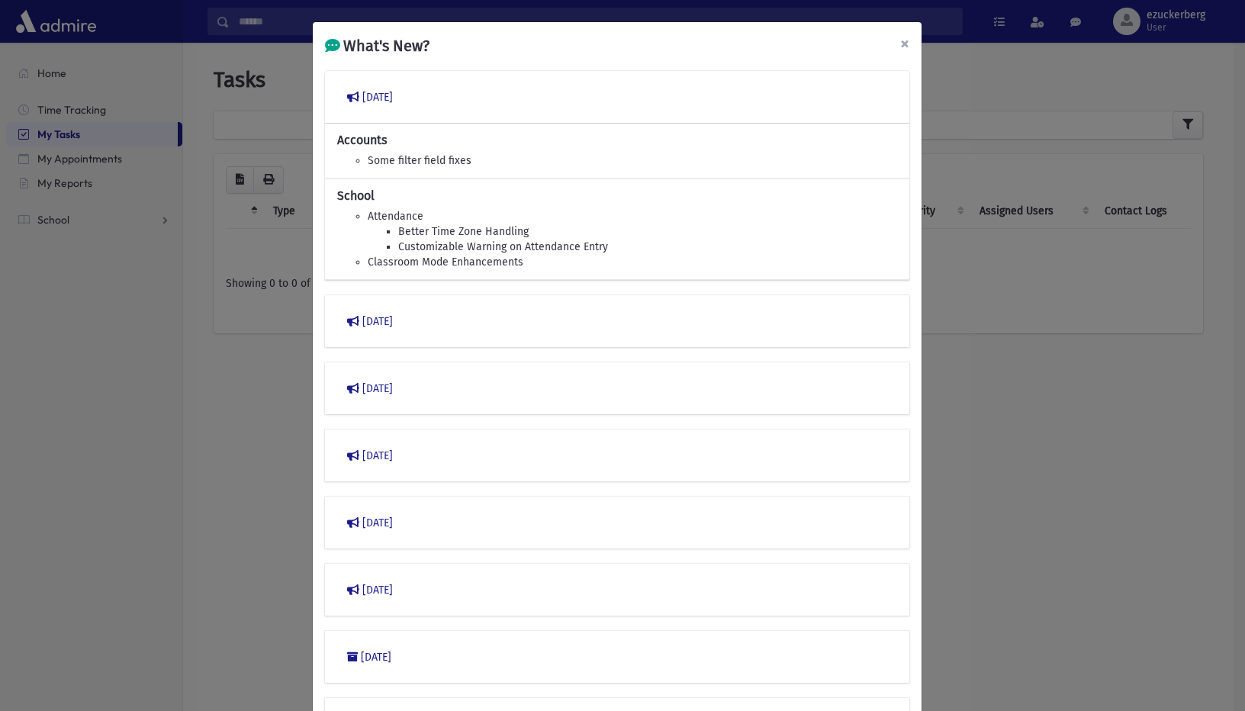
click at [900, 40] on span "×" at bounding box center [904, 43] width 9 height 21
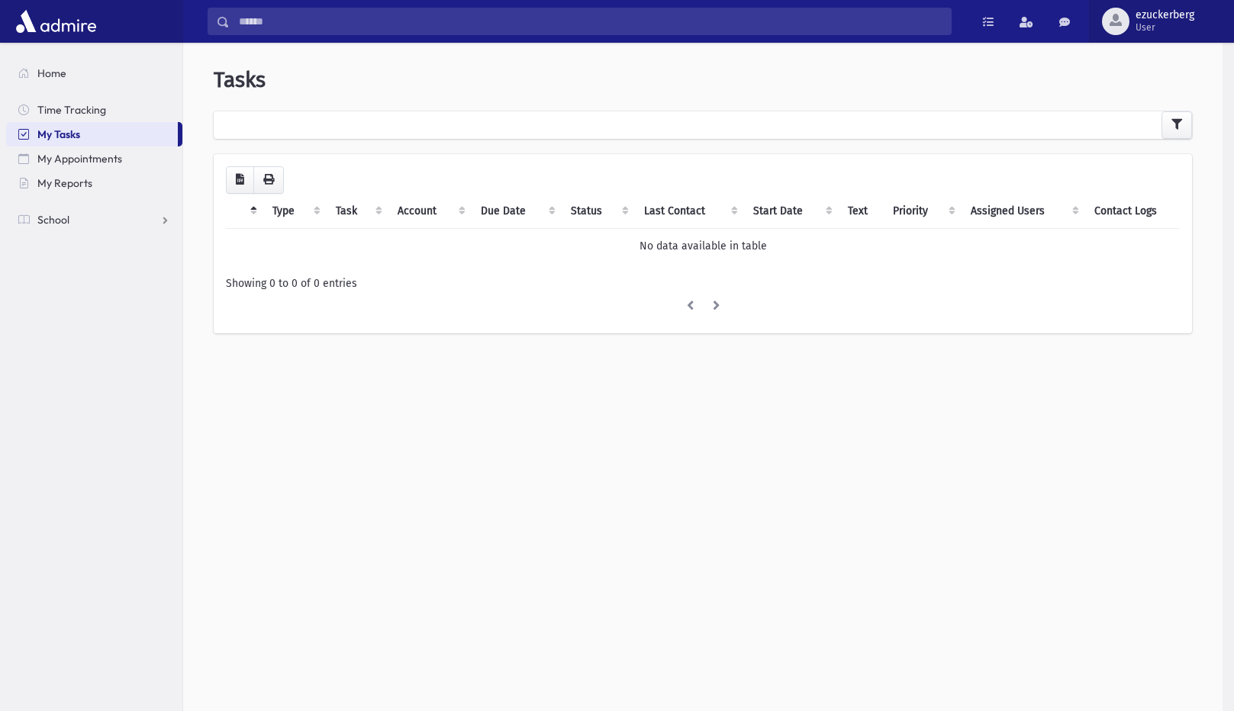
click at [1164, 17] on span "ezuckerberg" at bounding box center [1164, 15] width 59 height 12
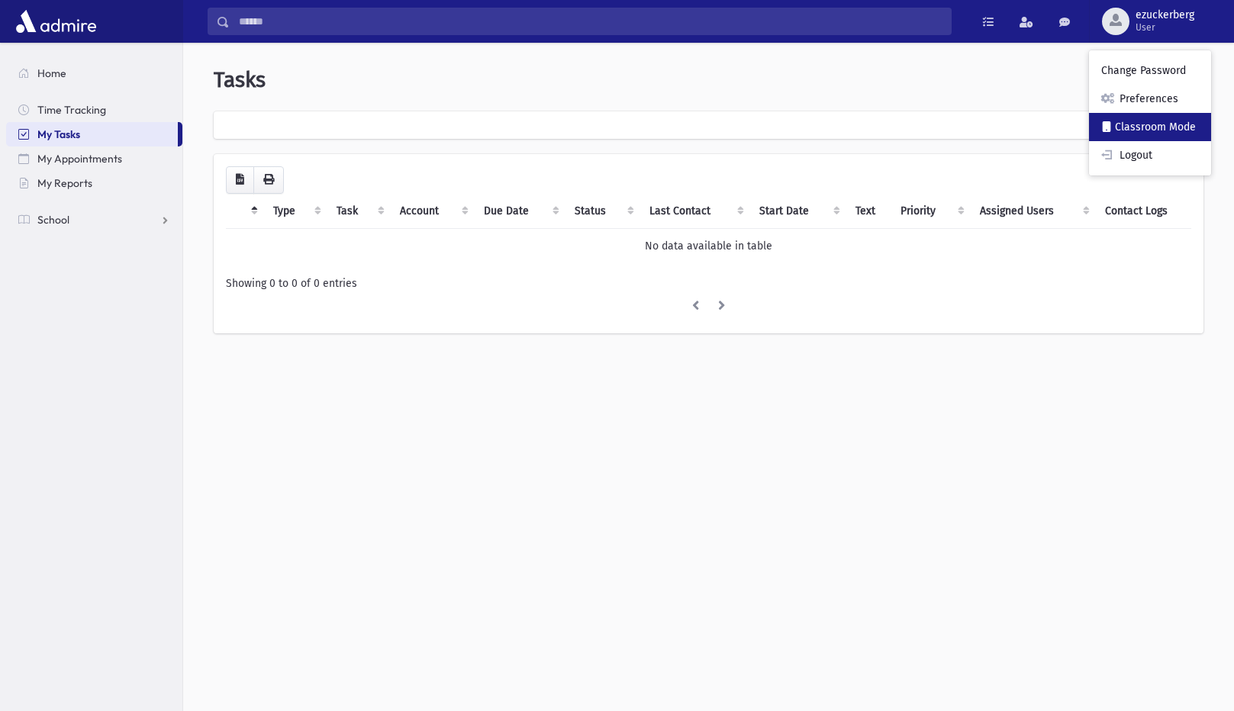
click at [1151, 118] on link "Classroom Mode" at bounding box center [1150, 127] width 122 height 28
